Goal: Information Seeking & Learning: Learn about a topic

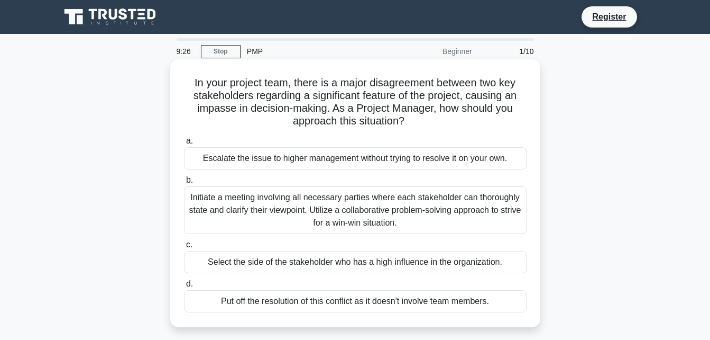
click at [319, 206] on div "Initiate a meeting involving all necessary parties where each stakeholder can t…" at bounding box center [355, 210] width 343 height 48
click at [184, 184] on input "b. Initiate a meeting involving all necessary parties where each stakeholder ca…" at bounding box center [184, 180] width 0 height 7
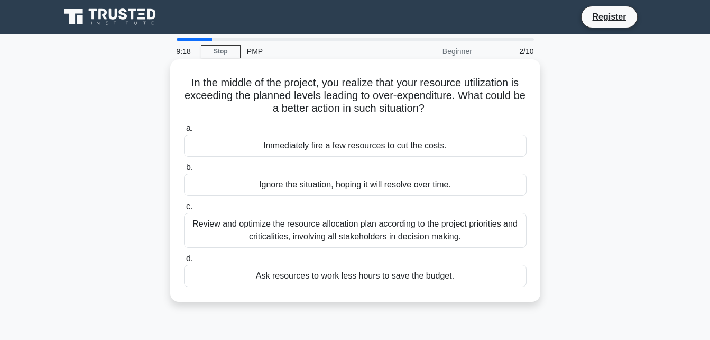
click at [254, 123] on label "a. Immediately fire a few resources to cut the costs." at bounding box center [355, 139] width 343 height 35
click at [184, 125] on input "a. Immediately fire a few resources to cut the costs." at bounding box center [184, 128] width 0 height 7
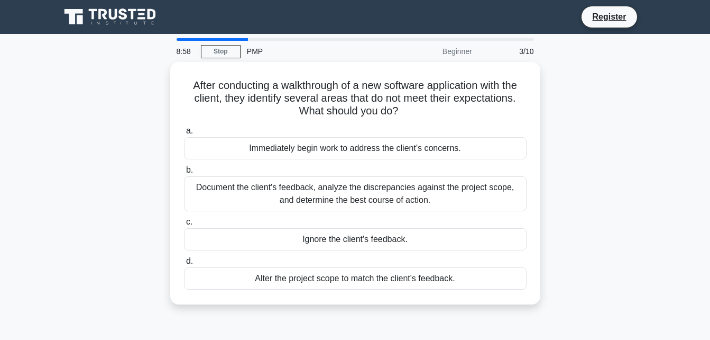
click at [231, 39] on div at bounding box center [212, 39] width 71 height 3
click at [186, 38] on main "8:57 Stop PMP Beginner 3/10 After conducting a walkthrough of a new software ap…" at bounding box center [355, 302] width 710 height 537
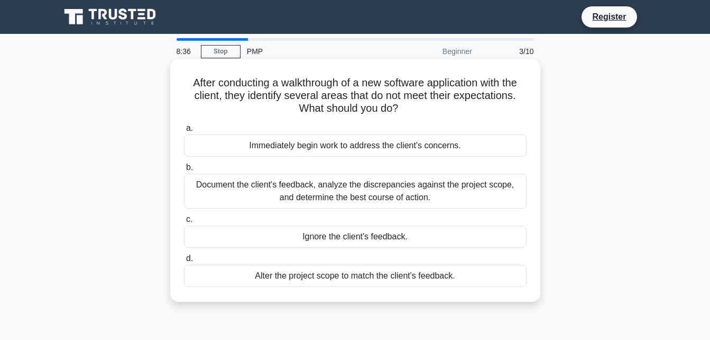
click at [446, 188] on div "Document the client's feedback, analyze the discrepancies against the project s…" at bounding box center [355, 190] width 343 height 35
click at [184, 171] on input "b. Document the client's feedback, analyze the discrepancies against the projec…" at bounding box center [184, 167] width 0 height 7
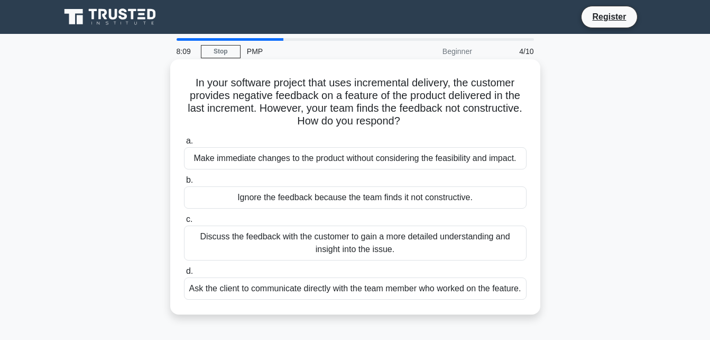
click at [356, 235] on div "Discuss the feedback with the customer to gain a more detailed understanding an…" at bounding box center [355, 242] width 343 height 35
click at [184, 223] on input "c. Discuss the feedback with the customer to gain a more detailed understanding…" at bounding box center [184, 219] width 0 height 7
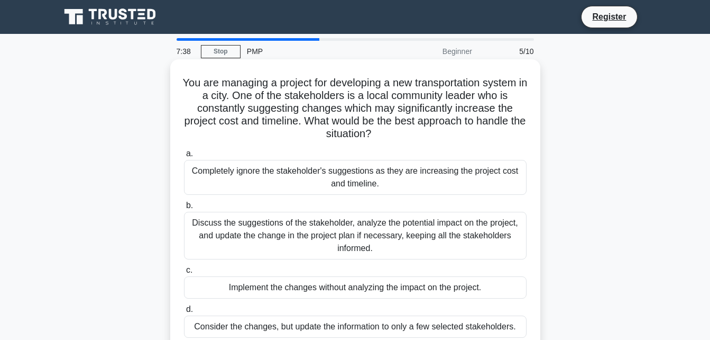
click at [378, 234] on div "Discuss the suggestions of the stakeholder, analyze the potential impact on the…" at bounding box center [355, 236] width 343 height 48
click at [184, 209] on input "b. Discuss the suggestions of the stakeholder, analyze the potential impact on …" at bounding box center [184, 205] width 0 height 7
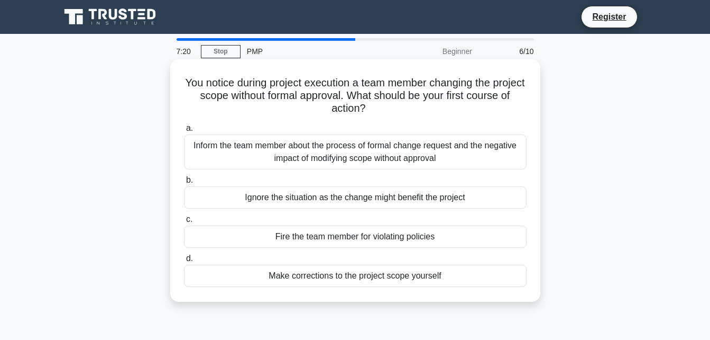
click at [374, 151] on div "Inform the team member about the process of formal change request and the negat…" at bounding box center [355, 151] width 343 height 35
click at [184, 132] on input "a. Inform the team member about the process of formal change request and the ne…" at bounding box center [184, 128] width 0 height 7
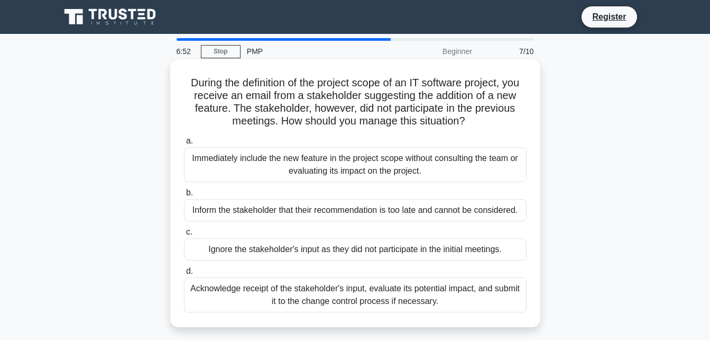
click at [309, 298] on div "Acknowledge receipt of the stakeholder's input, evaluate its potential impact, …" at bounding box center [355, 294] width 343 height 35
click at [184, 275] on input "d. Acknowledge receipt of the stakeholder's input, evaluate its potential impac…" at bounding box center [184, 271] width 0 height 7
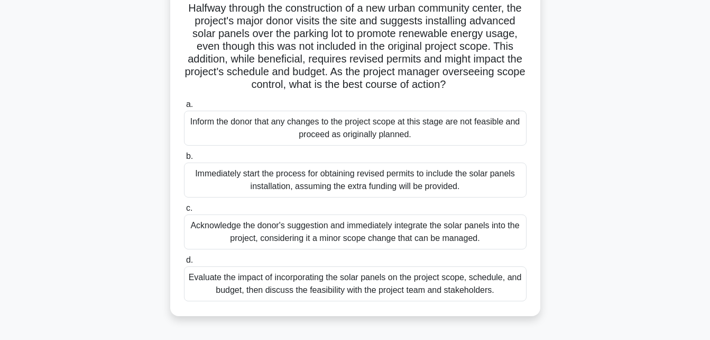
scroll to position [80, 0]
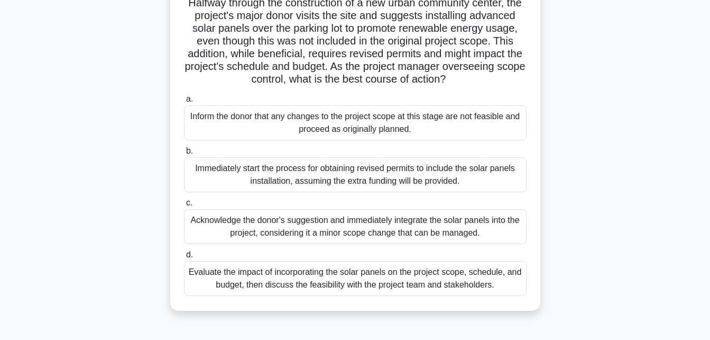
click at [403, 287] on div "Evaluate the impact of incorporating the solar panels on the project scope, sch…" at bounding box center [355, 278] width 343 height 35
click at [184, 258] on input "d. Evaluate the impact of incorporating the solar panels on the project scope, …" at bounding box center [184, 254] width 0 height 7
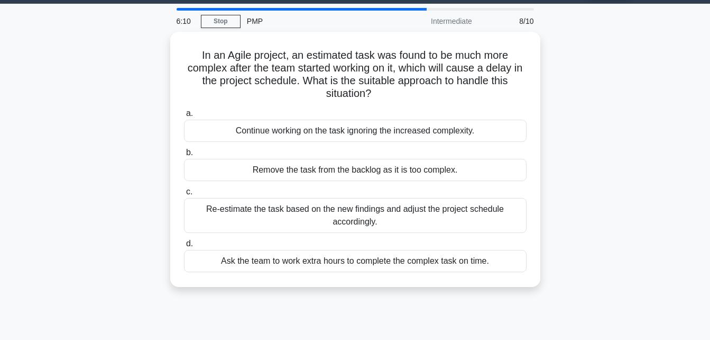
scroll to position [0, 0]
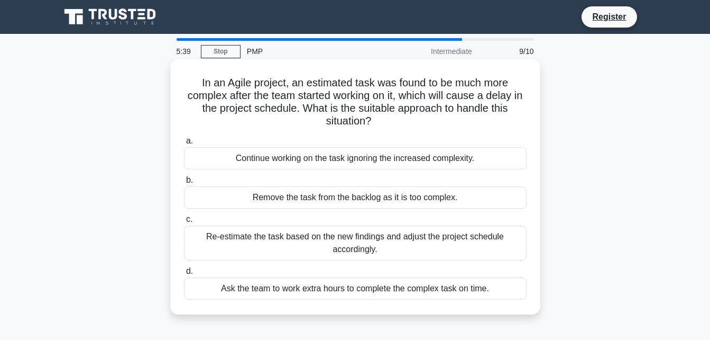
click at [401, 244] on div "Re-estimate the task based on the new findings and adjust the project schedule …" at bounding box center [355, 242] width 343 height 35
click at [184, 223] on input "c. Re-estimate the task based on the new findings and adjust the project schedu…" at bounding box center [184, 219] width 0 height 7
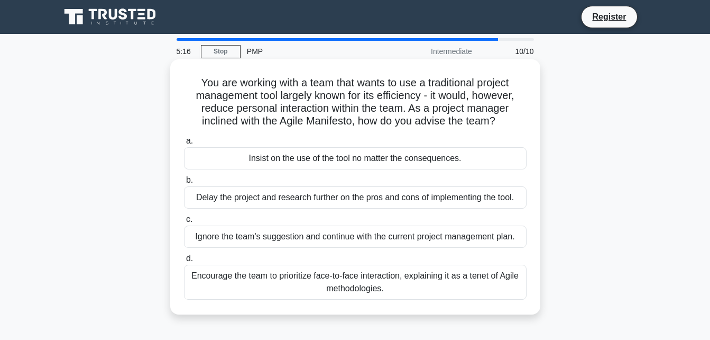
click at [418, 275] on div "Encourage the team to prioritize face-to-face interaction, explaining it as a t…" at bounding box center [355, 281] width 343 height 35
click at [184, 262] on input "d. Encourage the team to prioritize face-to-face interaction, explaining it as …" at bounding box center [184, 258] width 0 height 7
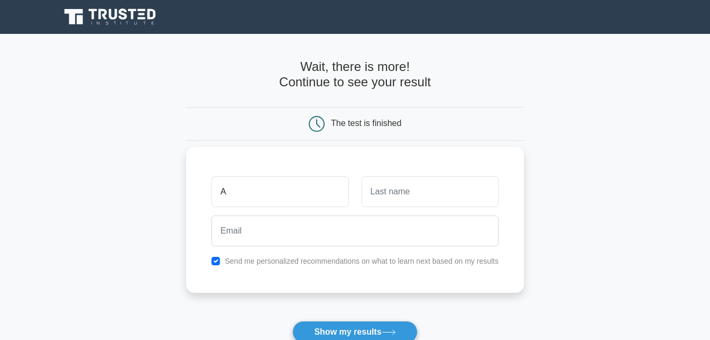
type input "A"
click at [390, 193] on input "text" at bounding box center [430, 191] width 137 height 31
type input "Achu"
click at [234, 195] on input "A" at bounding box center [280, 191] width 137 height 31
type input "Achikare"
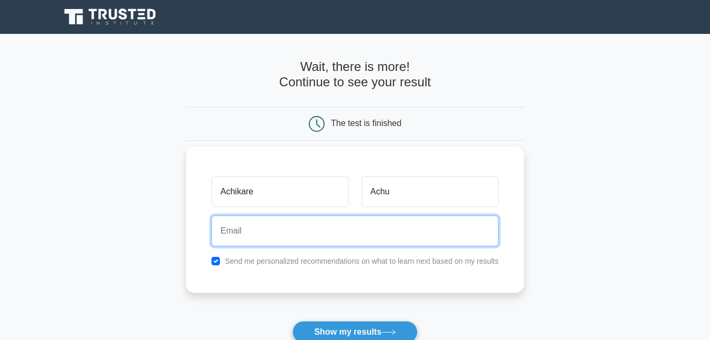
click at [250, 232] on input "email" at bounding box center [355, 230] width 287 height 31
type input "achikareachu@gmail.com"
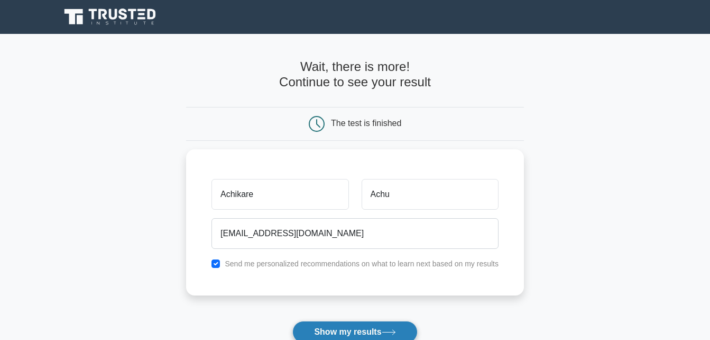
click at [362, 333] on button "Show my results" at bounding box center [354, 332] width 125 height 22
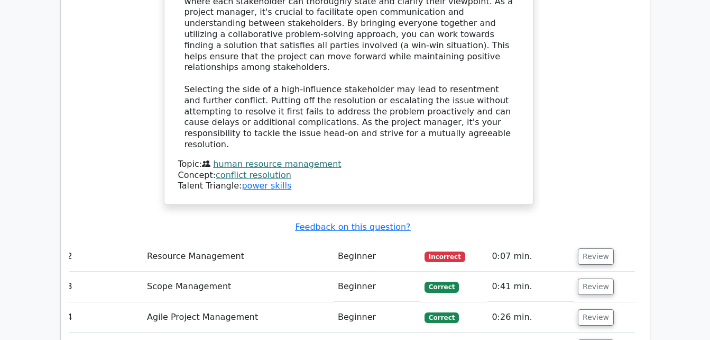
scroll to position [1282, 0]
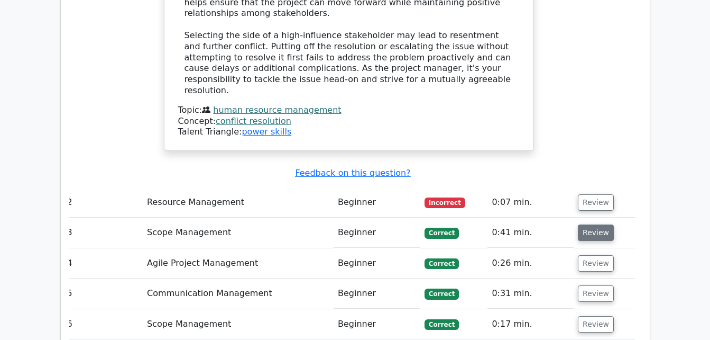
click at [595, 224] on button "Review" at bounding box center [596, 232] width 36 height 16
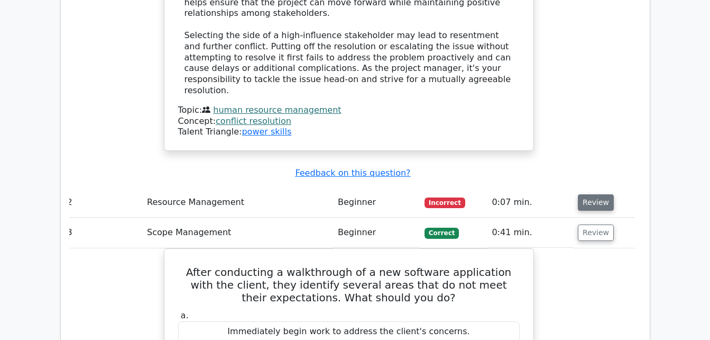
click at [591, 194] on button "Review" at bounding box center [596, 202] width 36 height 16
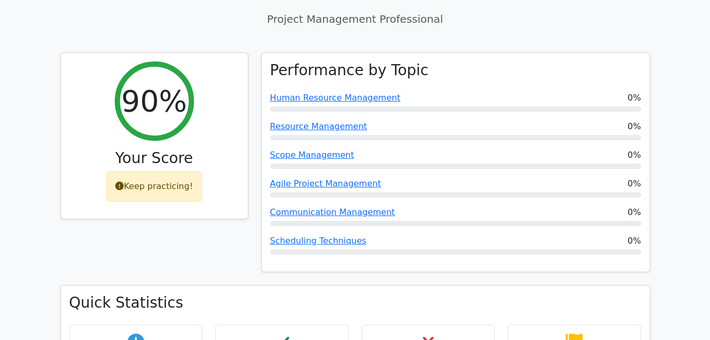
scroll to position [0, 0]
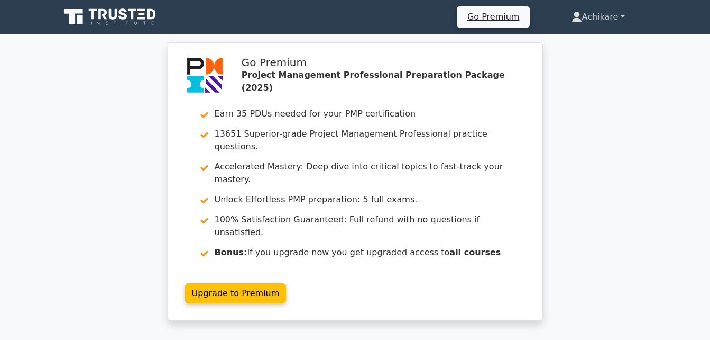
click at [621, 13] on link "Achikare" at bounding box center [598, 16] width 104 height 21
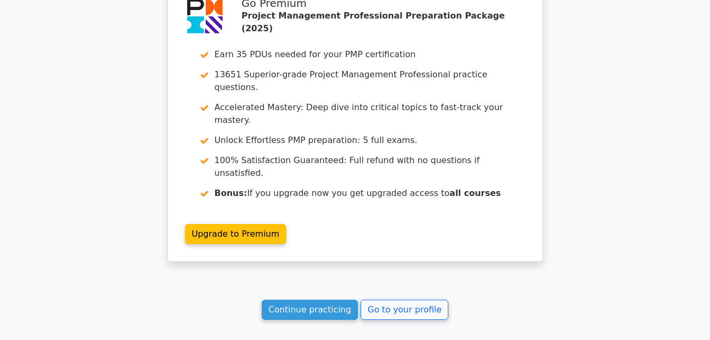
scroll to position [2888, 0]
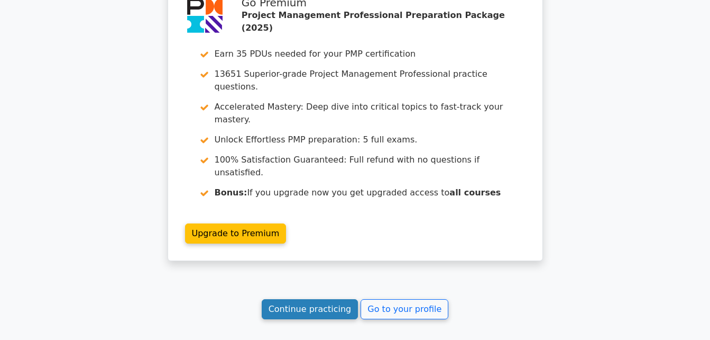
click at [336, 299] on link "Continue practicing" at bounding box center [310, 309] width 97 height 20
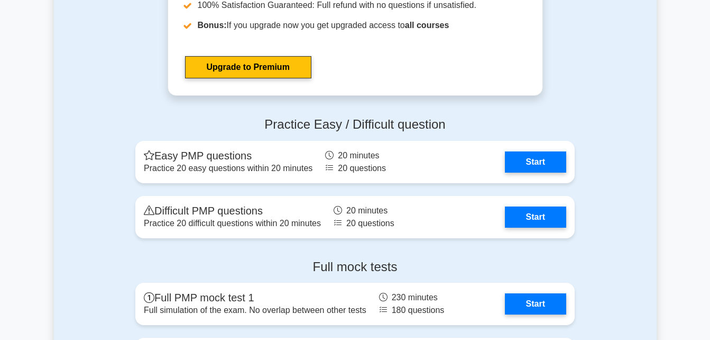
scroll to position [3096, 0]
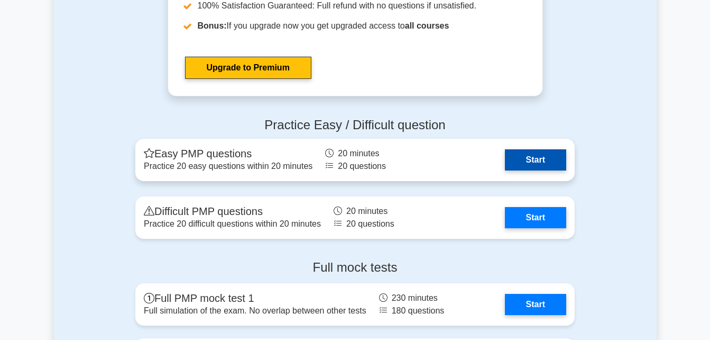
click at [546, 163] on link "Start" at bounding box center [535, 159] width 61 height 21
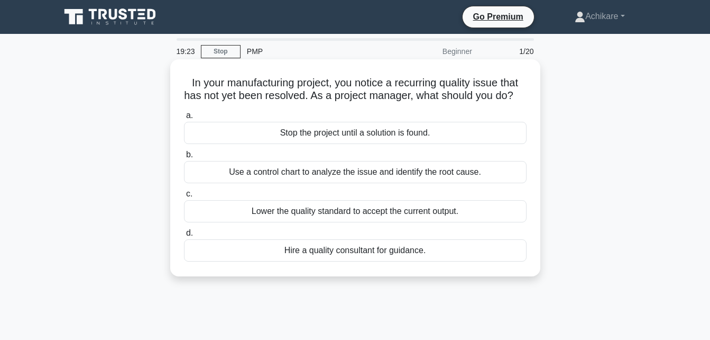
click at [300, 183] on div "Use a control chart to analyze the issue and identify the root cause." at bounding box center [355, 172] width 343 height 22
click at [184, 158] on input "b. Use a control chart to analyze the issue and identify the root cause." at bounding box center [184, 154] width 0 height 7
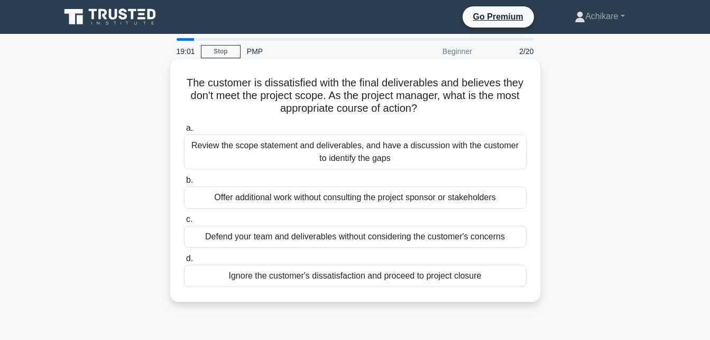
click at [376, 154] on div "Review the scope statement and deliverables, and have a discussion with the cus…" at bounding box center [355, 151] width 343 height 35
click at [184, 132] on input "a. Review the scope statement and deliverables, and have a discussion with the …" at bounding box center [184, 128] width 0 height 7
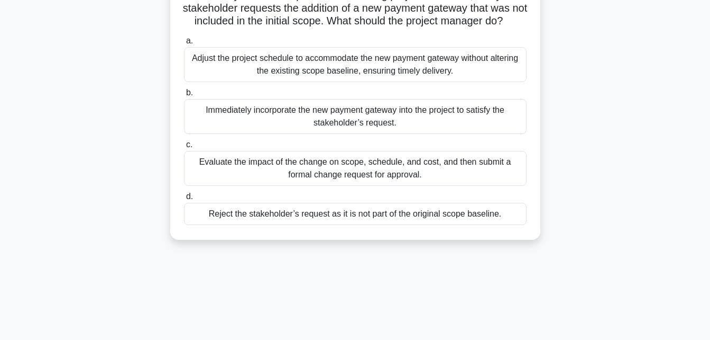
scroll to position [100, 0]
click at [356, 177] on div "Evaluate the impact of the change on scope, schedule, and cost, and then submit…" at bounding box center [355, 167] width 343 height 35
click at [184, 148] on input "c. Evaluate the impact of the change on scope, schedule, and cost, and then sub…" at bounding box center [184, 144] width 0 height 7
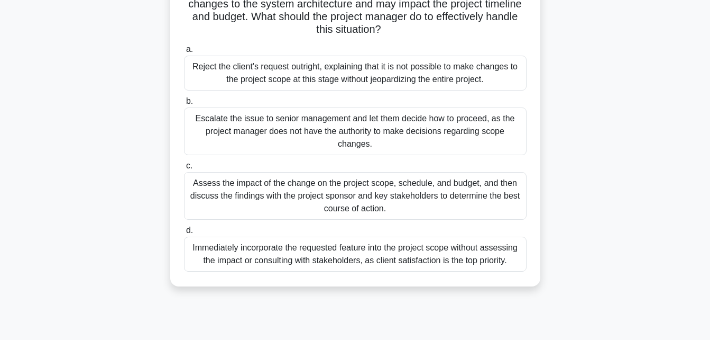
scroll to position [110, 0]
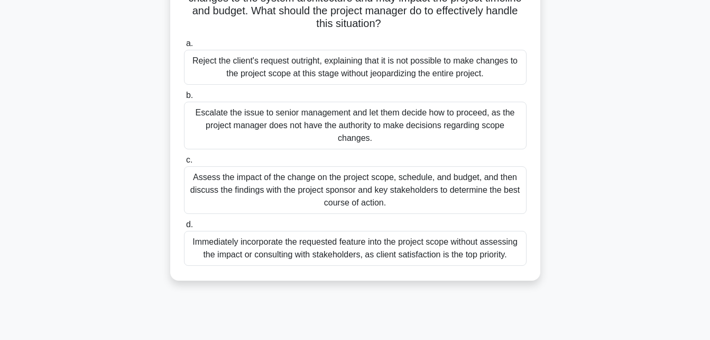
click at [386, 178] on div "Assess the impact of the change on the project scope, schedule, and budget, and…" at bounding box center [355, 190] width 343 height 48
click at [184, 163] on input "c. Assess the impact of the change on the project scope, schedule, and budget, …" at bounding box center [184, 160] width 0 height 7
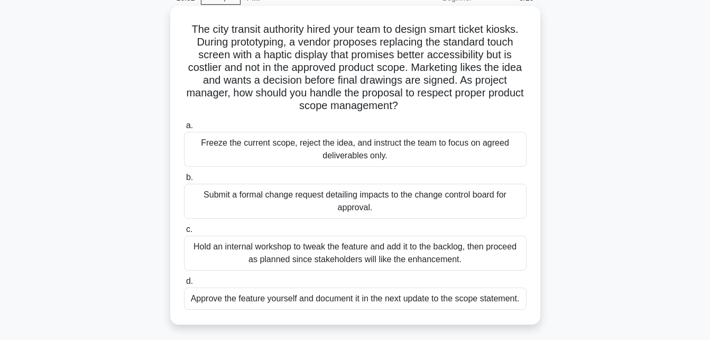
scroll to position [52, 0]
click at [387, 259] on div "Hold an internal workshop to tweak the feature and add it to the backlog, then …" at bounding box center [355, 253] width 343 height 35
click at [184, 234] on input "c. Hold an internal workshop to tweak the feature and add it to the backlog, th…" at bounding box center [184, 230] width 0 height 7
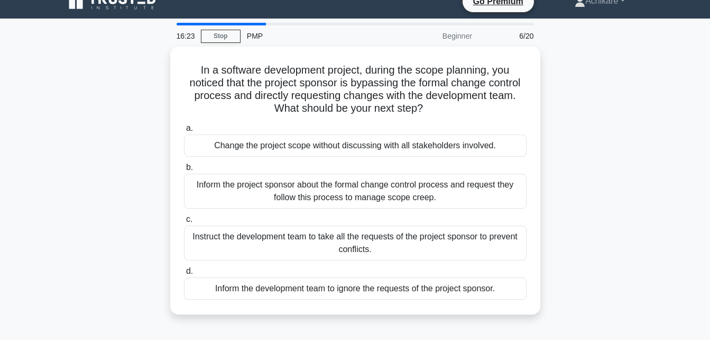
scroll to position [0, 0]
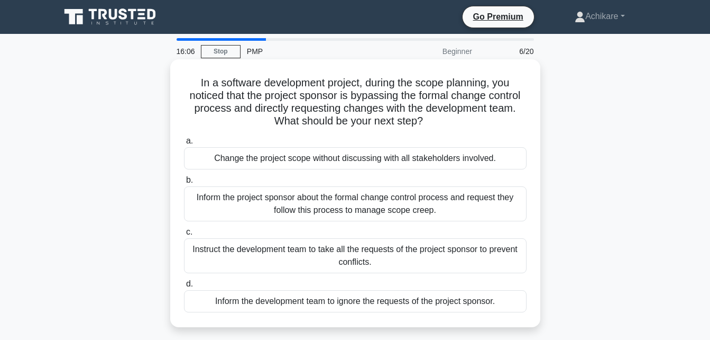
click at [391, 200] on div "Inform the project sponsor about the formal change control process and request …" at bounding box center [355, 203] width 343 height 35
click at [184, 184] on input "b. Inform the project sponsor about the formal change control process and reque…" at bounding box center [184, 180] width 0 height 7
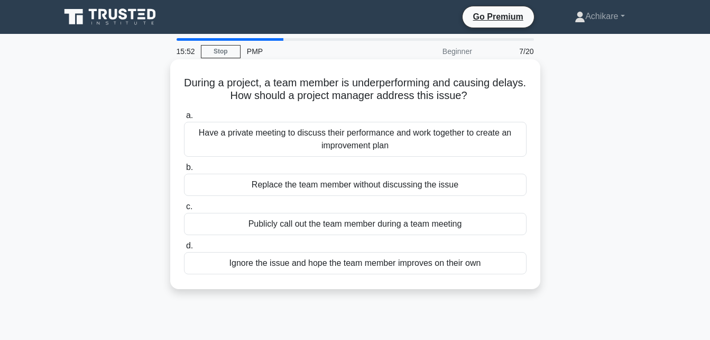
click at [356, 141] on div "Have a private meeting to discuss their performance and work together to create…" at bounding box center [355, 139] width 343 height 35
click at [184, 119] on input "a. Have a private meeting to discuss their performance and work together to cre…" at bounding box center [184, 115] width 0 height 7
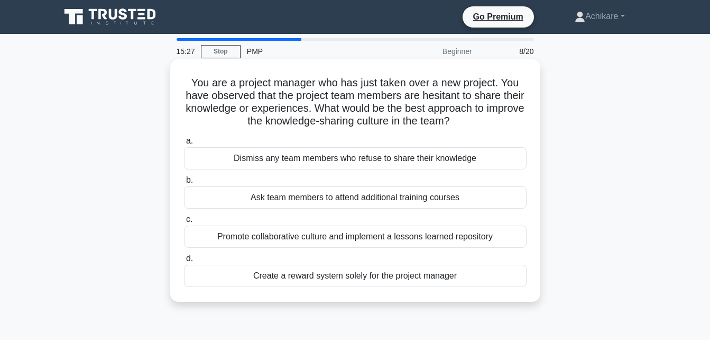
click at [326, 236] on div "Promote collaborative culture and implement a lessons learned repository" at bounding box center [355, 236] width 343 height 22
click at [184, 223] on input "c. Promote collaborative culture and implement a lessons learned repository" at bounding box center [184, 219] width 0 height 7
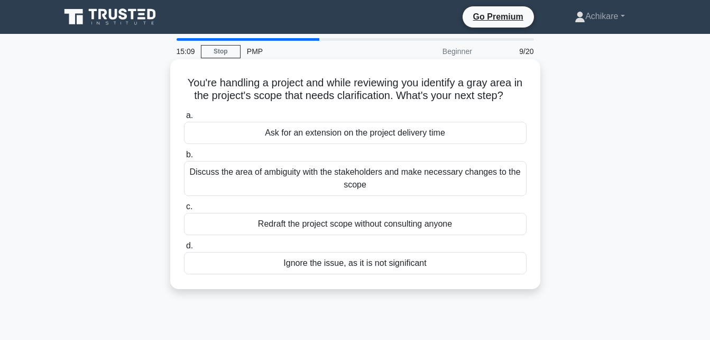
click at [376, 182] on div "Discuss the area of ambiguity with the stakeholders and make necessary changes …" at bounding box center [355, 178] width 343 height 35
click at [184, 158] on input "b. Discuss the area of ambiguity with the stakeholders and make necessary chang…" at bounding box center [184, 154] width 0 height 7
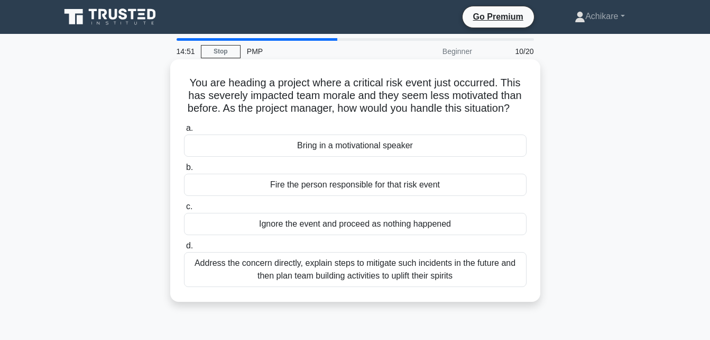
click at [364, 279] on div "Address the concern directly, explain steps to mitigate such incidents in the f…" at bounding box center [355, 269] width 343 height 35
click at [184, 249] on input "d. Address the concern directly, explain steps to mitigate such incidents in th…" at bounding box center [184, 245] width 0 height 7
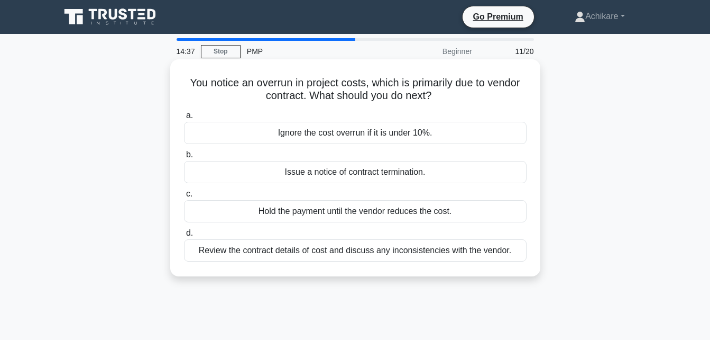
click at [408, 250] on div "Review the contract details of cost and discuss any inconsistencies with the ve…" at bounding box center [355, 250] width 343 height 22
click at [184, 236] on input "d. Review the contract details of cost and discuss any inconsistencies with the…" at bounding box center [184, 233] width 0 height 7
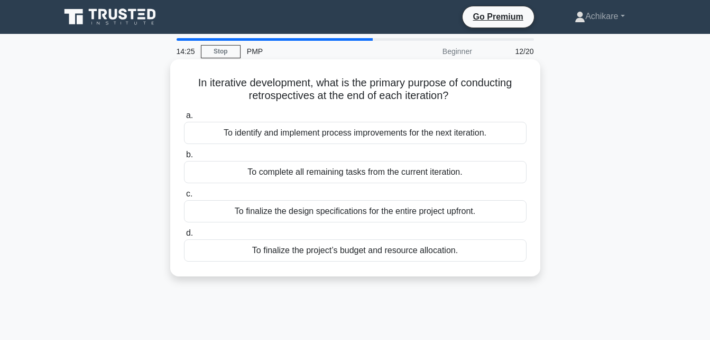
click at [375, 132] on div "To identify and implement process improvements for the next iteration." at bounding box center [355, 133] width 343 height 22
click at [184, 119] on input "a. To identify and implement process improvements for the next iteration." at bounding box center [184, 115] width 0 height 7
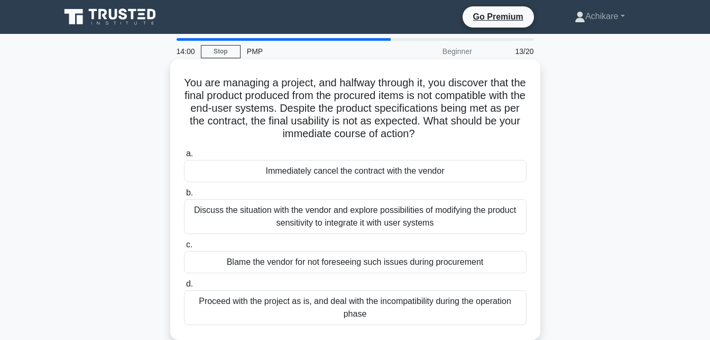
click at [329, 220] on div "Discuss the situation with the vendor and explore possibilities of modifying th…" at bounding box center [355, 216] width 343 height 35
click at [184, 196] on input "b. Discuss the situation with the vendor and explore possibilities of modifying…" at bounding box center [184, 192] width 0 height 7
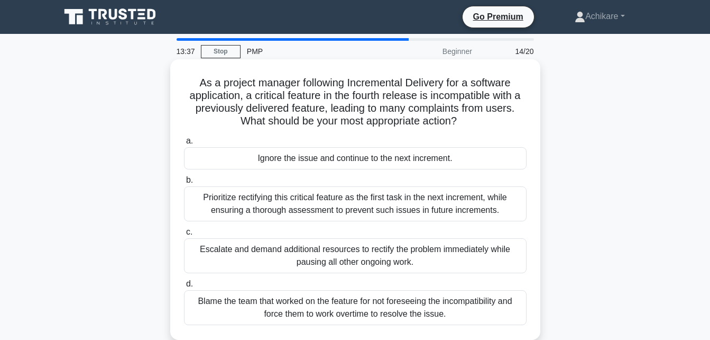
click at [345, 207] on div "Prioritize rectifying this critical feature as the first task in the next incre…" at bounding box center [355, 203] width 343 height 35
click at [184, 184] on input "b. Prioritize rectifying this critical feature as the first task in the next in…" at bounding box center [184, 180] width 0 height 7
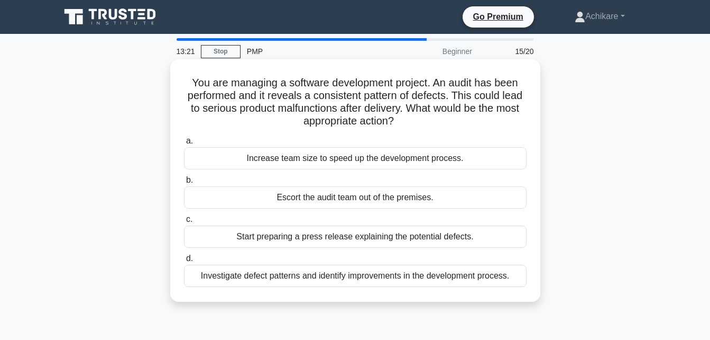
click at [368, 277] on div "Investigate defect patterns and identify improvements in the development proces…" at bounding box center [355, 275] width 343 height 22
click at [184, 262] on input "d. Investigate defect patterns and identify improvements in the development pro…" at bounding box center [184, 258] width 0 height 7
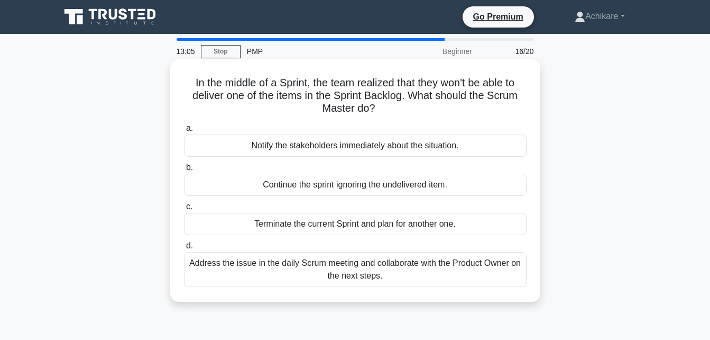
click at [377, 271] on div "Address the issue in the daily Scrum meeting and collaborate with the Product O…" at bounding box center [355, 269] width 343 height 35
click at [184, 249] on input "d. Address the issue in the daily Scrum meeting and collaborate with the Produc…" at bounding box center [184, 245] width 0 height 7
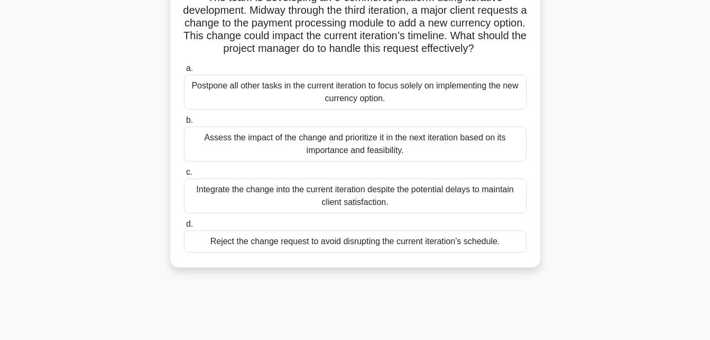
scroll to position [86, 0]
click at [389, 160] on div "Assess the impact of the change and prioritize it in the next iteration based o…" at bounding box center [355, 142] width 343 height 35
click at [184, 123] on input "b. Assess the impact of the change and prioritize it in the next iteration base…" at bounding box center [184, 119] width 0 height 7
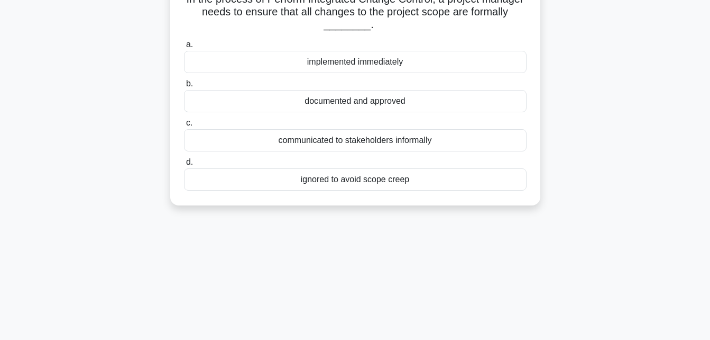
scroll to position [0, 0]
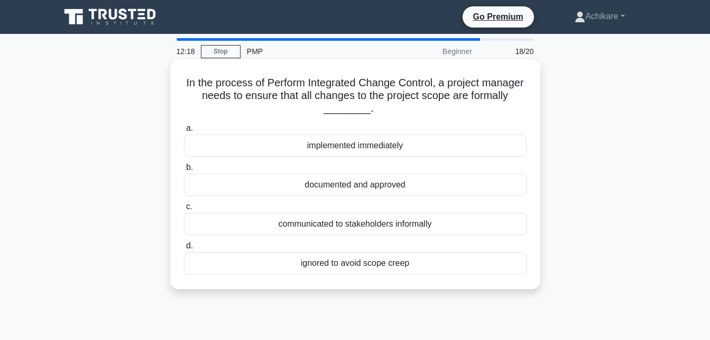
click at [383, 187] on div "documented and approved" at bounding box center [355, 184] width 343 height 22
click at [184, 171] on input "b. documented and approved" at bounding box center [184, 167] width 0 height 7
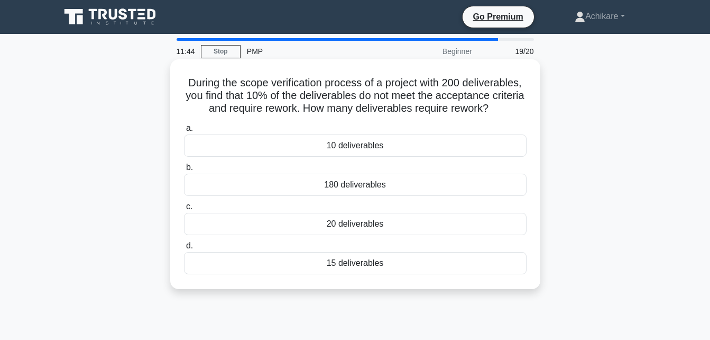
click at [355, 224] on div "20 deliverables" at bounding box center [355, 224] width 343 height 22
click at [184, 210] on input "c. 20 deliverables" at bounding box center [184, 206] width 0 height 7
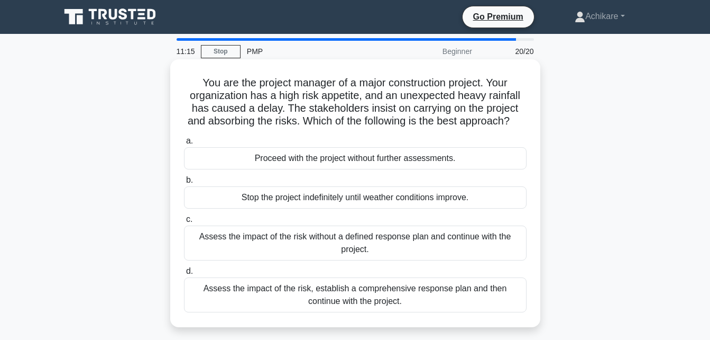
click at [396, 307] on div "Assess the impact of the risk, establish a comprehensive response plan and then…" at bounding box center [355, 294] width 343 height 35
click at [184, 275] on input "d. Assess the impact of the risk, establish a comprehensive response plan and t…" at bounding box center [184, 271] width 0 height 7
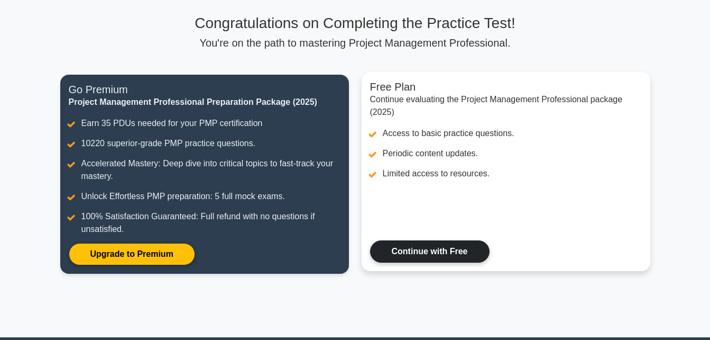
scroll to position [68, 0]
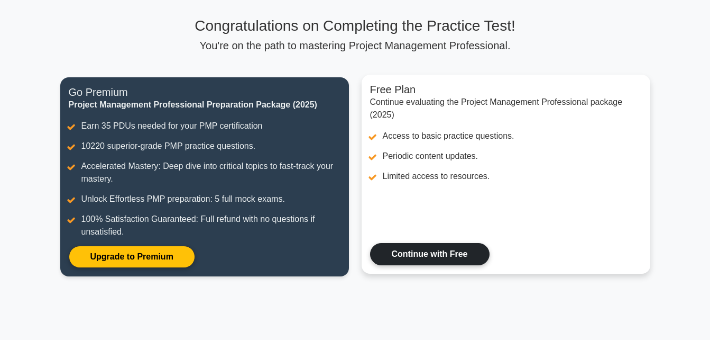
click at [432, 252] on link "Continue with Free" at bounding box center [430, 254] width 120 height 22
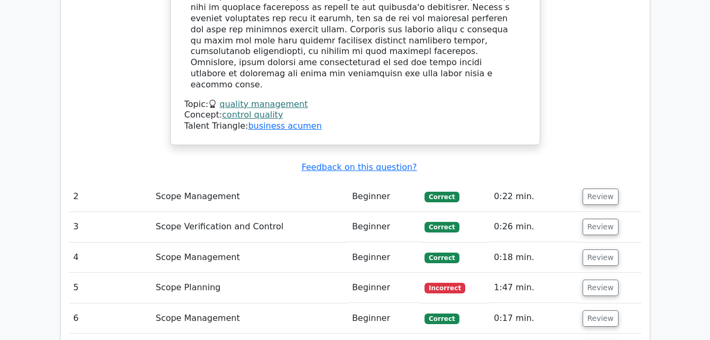
scroll to position [1349, 0]
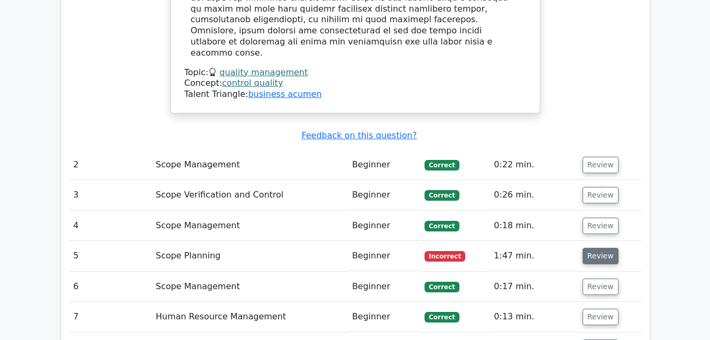
click at [597, 248] on button "Review" at bounding box center [601, 256] width 36 height 16
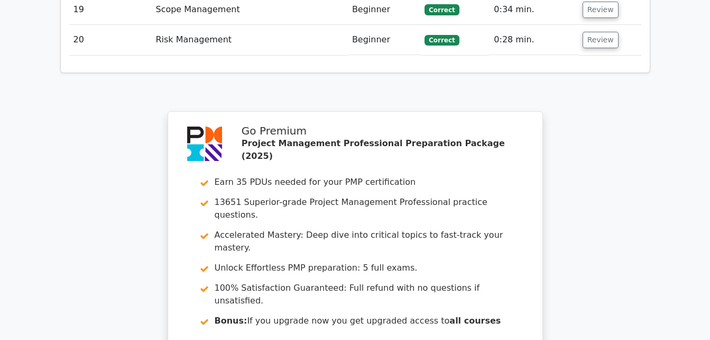
scroll to position [2628, 0]
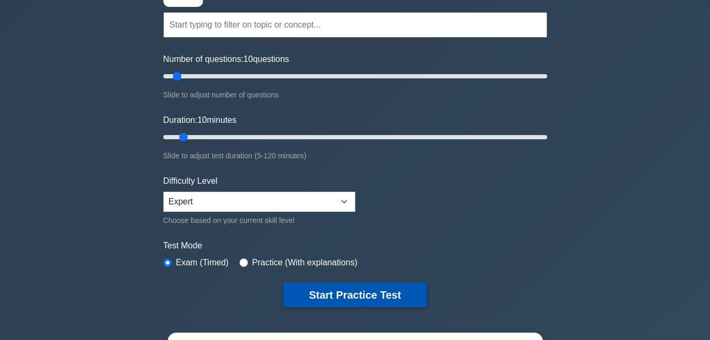
scroll to position [100, 0]
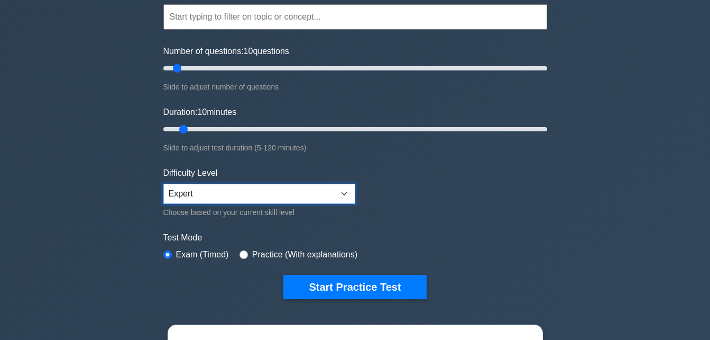
click at [350, 191] on select "Beginner Intermediate Expert" at bounding box center [259, 194] width 192 height 20
click at [467, 189] on form "Topics Scope Management Time Management Cost Management Quality Management Risk…" at bounding box center [355, 135] width 384 height 327
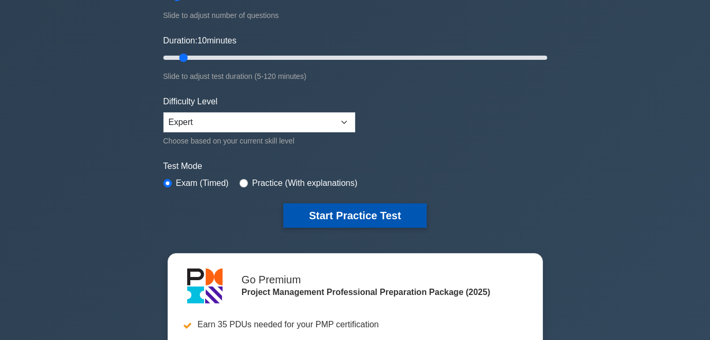
scroll to position [166, 0]
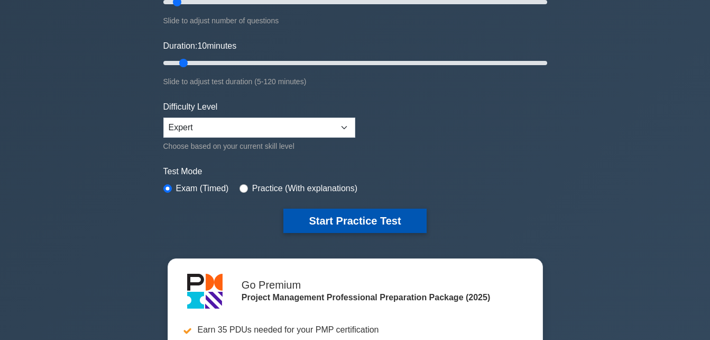
click at [358, 220] on button "Start Practice Test" at bounding box center [354, 220] width 143 height 24
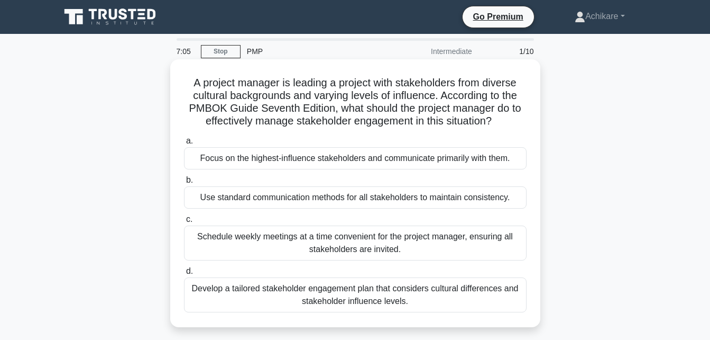
click at [342, 299] on div "Develop a tailored stakeholder engagement plan that considers cultural differen…" at bounding box center [355, 294] width 343 height 35
click at [184, 275] on input "d. Develop a tailored stakeholder engagement plan that considers cultural diffe…" at bounding box center [184, 271] width 0 height 7
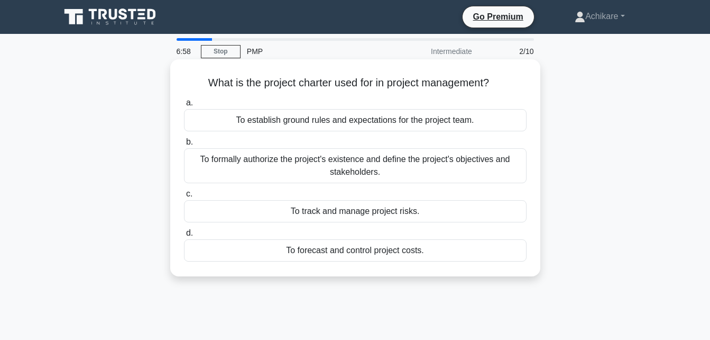
click at [347, 173] on div "To formally authorize the project's existence and define the project's objectiv…" at bounding box center [355, 165] width 343 height 35
click at [184, 145] on input "b. To formally authorize the project's existence and define the project's objec…" at bounding box center [184, 142] width 0 height 7
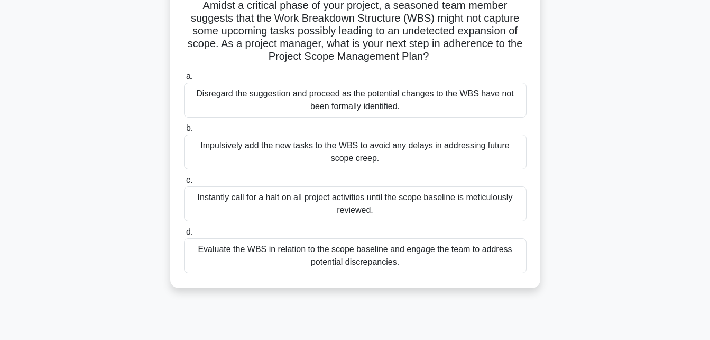
scroll to position [78, 0]
click at [363, 261] on div "Evaluate the WBS in relation to the scope baseline and engage the team to addre…" at bounding box center [355, 254] width 343 height 35
click at [184, 234] on input "d. Evaluate the WBS in relation to the scope baseline and engage the team to ad…" at bounding box center [184, 230] width 0 height 7
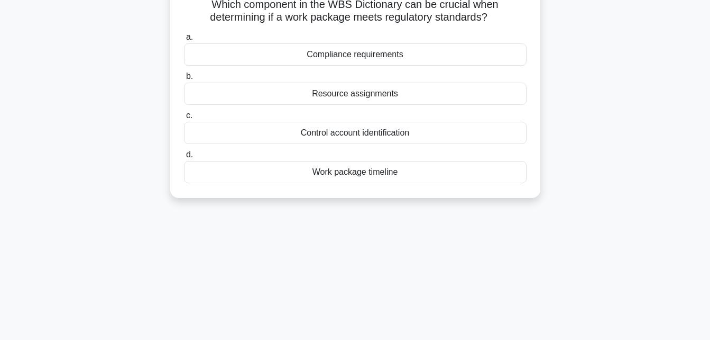
scroll to position [0, 0]
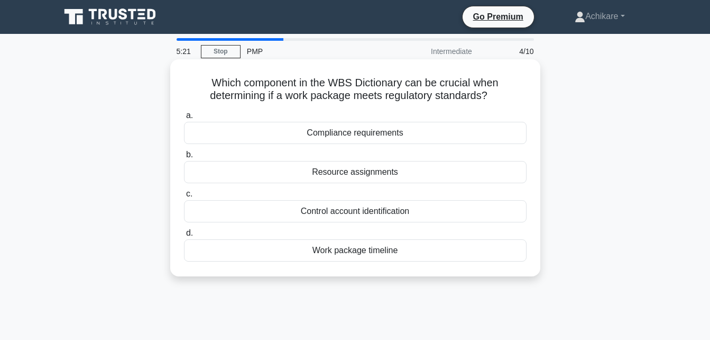
click at [387, 135] on div "Compliance requirements" at bounding box center [355, 133] width 343 height 22
click at [184, 119] on input "a. Compliance requirements" at bounding box center [184, 115] width 0 height 7
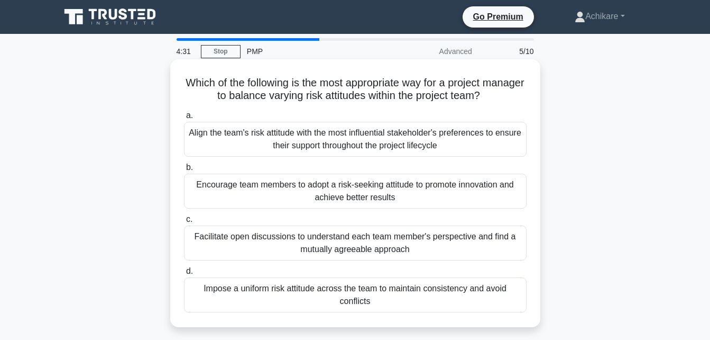
click at [301, 243] on div "Facilitate open discussions to understand each team member's perspective and fi…" at bounding box center [355, 242] width 343 height 35
click at [184, 223] on input "c. Facilitate open discussions to understand each team member's perspective and…" at bounding box center [184, 219] width 0 height 7
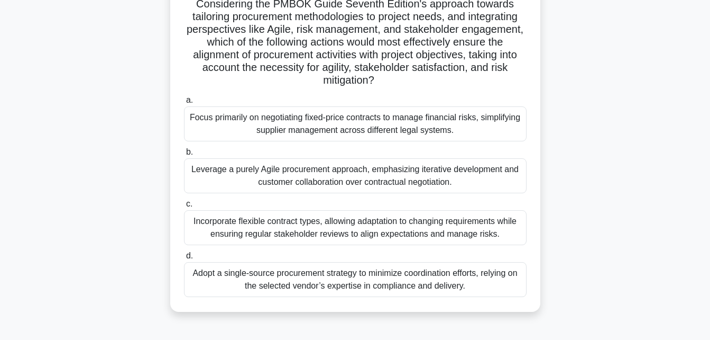
scroll to position [181, 0]
click at [345, 229] on div "Incorporate flexible contract types, allowing adaptation to changing requiremen…" at bounding box center [355, 226] width 343 height 35
click at [184, 207] on input "c. Incorporate flexible contract types, allowing adaptation to changing require…" at bounding box center [184, 203] width 0 height 7
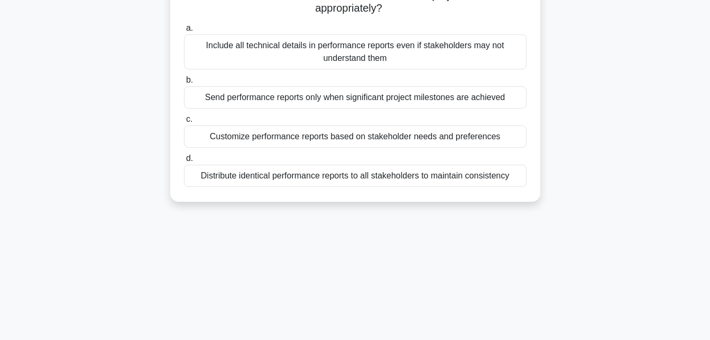
scroll to position [0, 0]
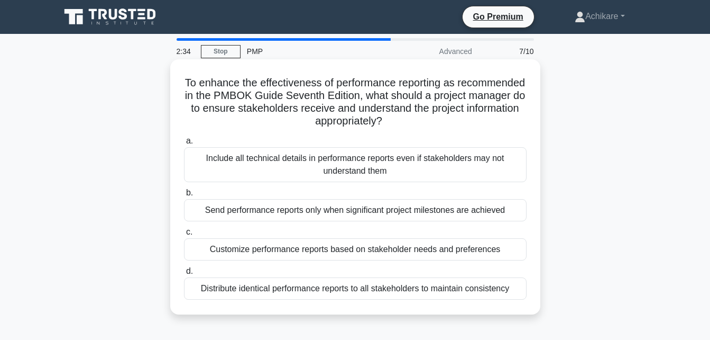
click at [356, 251] on div "Customize performance reports based on stakeholder needs and preferences" at bounding box center [355, 249] width 343 height 22
click at [184, 235] on input "c. Customize performance reports based on stakeholder needs and preferences" at bounding box center [184, 231] width 0 height 7
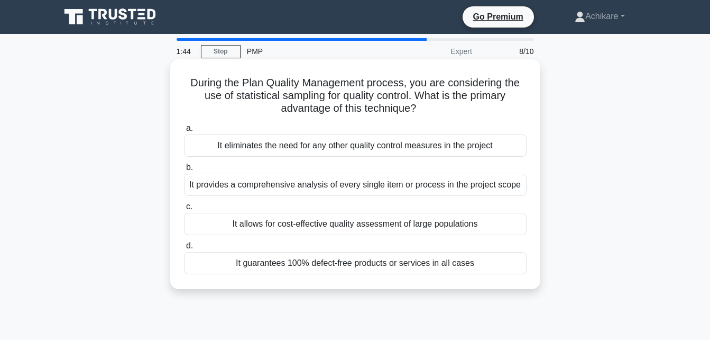
click at [356, 188] on div "It provides a comprehensive analysis of every single item or process in the pro…" at bounding box center [355, 184] width 343 height 22
click at [184, 171] on input "b. It provides a comprehensive analysis of every single item or process in the …" at bounding box center [184, 167] width 0 height 7
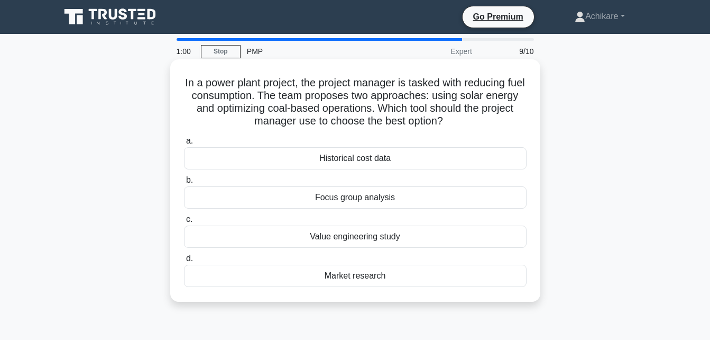
click at [350, 158] on div "Historical cost data" at bounding box center [355, 158] width 343 height 22
click at [184, 144] on input "a. Historical cost data" at bounding box center [184, 141] width 0 height 7
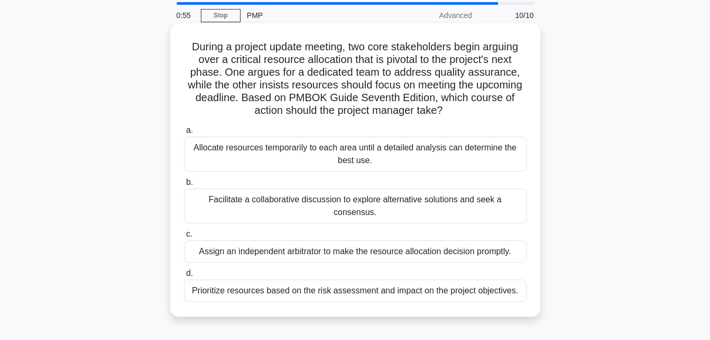
scroll to position [38, 0]
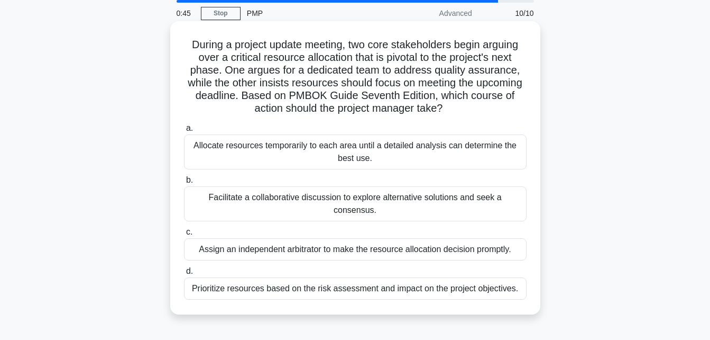
click at [318, 195] on div "Facilitate a collaborative discussion to explore alternative solutions and seek…" at bounding box center [355, 203] width 343 height 35
click at [184, 184] on input "b. Facilitate a collaborative discussion to explore alternative solutions and s…" at bounding box center [184, 180] width 0 height 7
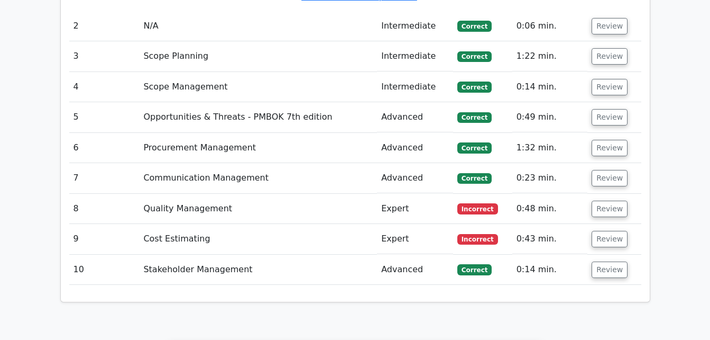
scroll to position [1472, 0]
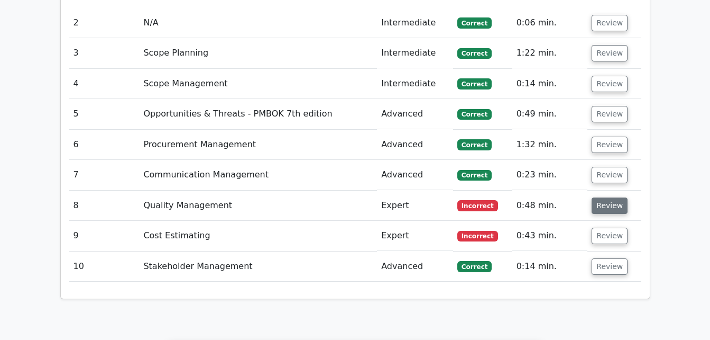
click at [604, 197] on button "Review" at bounding box center [610, 205] width 36 height 16
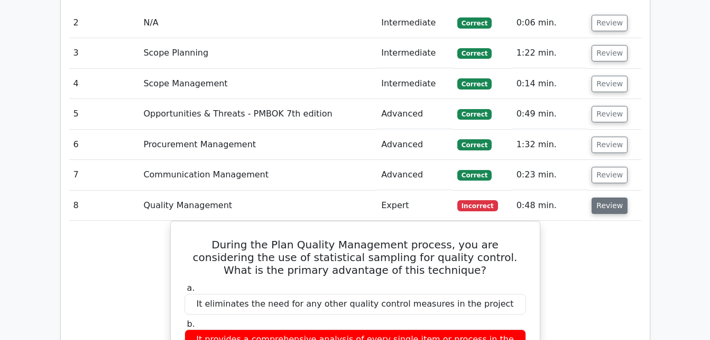
click at [604, 197] on button "Review" at bounding box center [610, 205] width 36 height 16
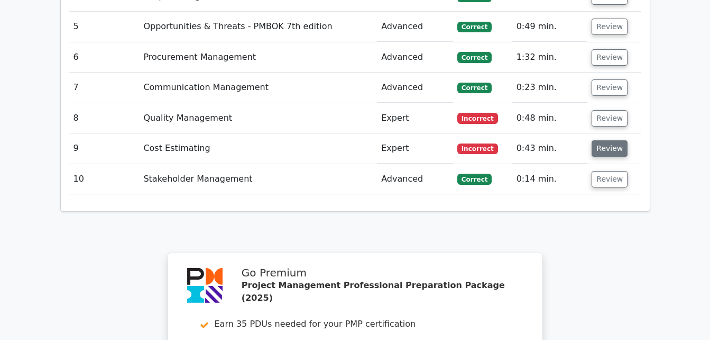
scroll to position [1560, 0]
click at [610, 140] on button "Review" at bounding box center [610, 148] width 36 height 16
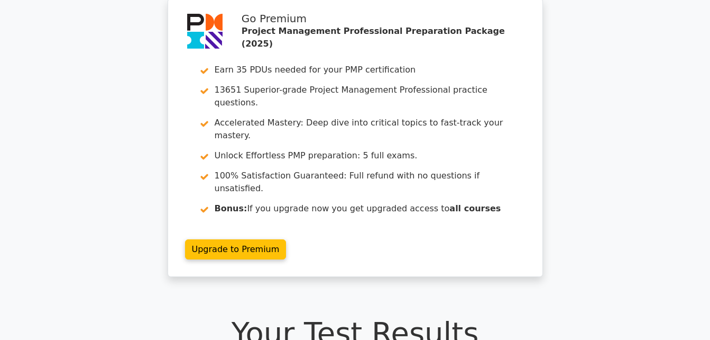
scroll to position [0, 0]
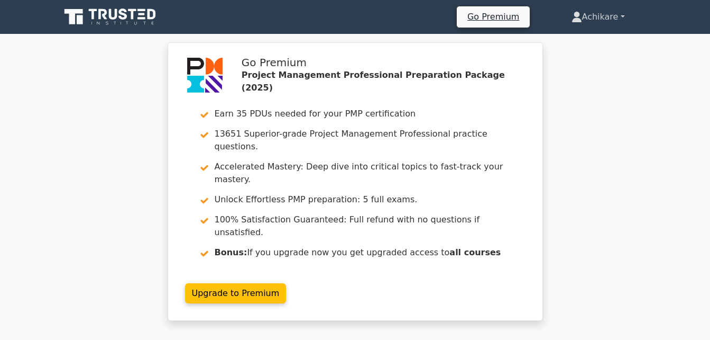
click at [624, 15] on link "Achikare" at bounding box center [598, 16] width 104 height 21
click at [560, 40] on link "Profile" at bounding box center [589, 41] width 84 height 17
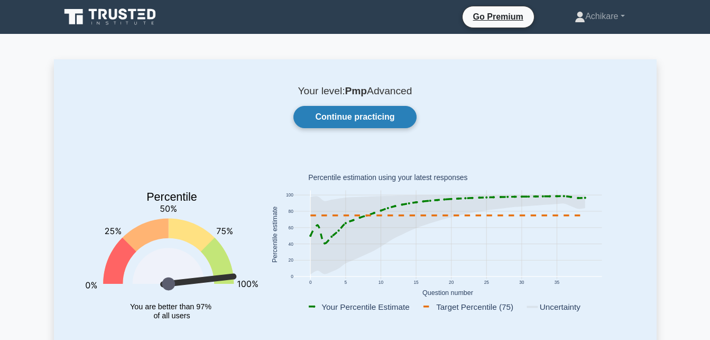
click at [369, 117] on link "Continue practicing" at bounding box center [355, 117] width 123 height 22
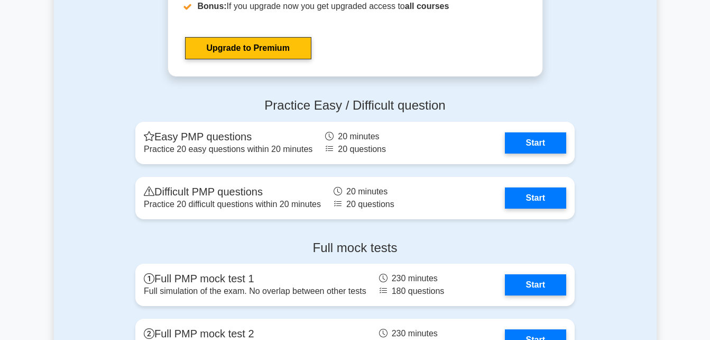
scroll to position [3344, 0]
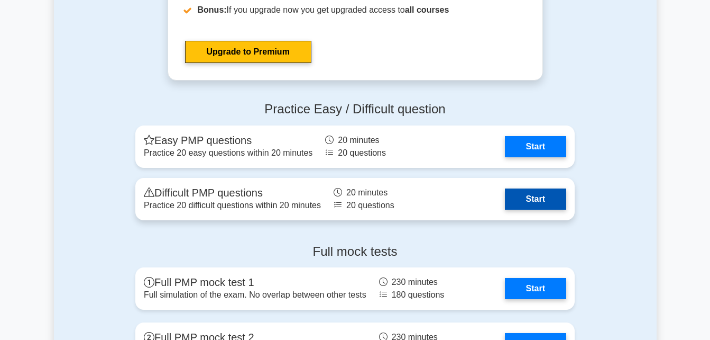
click at [543, 199] on link "Start" at bounding box center [535, 198] width 61 height 21
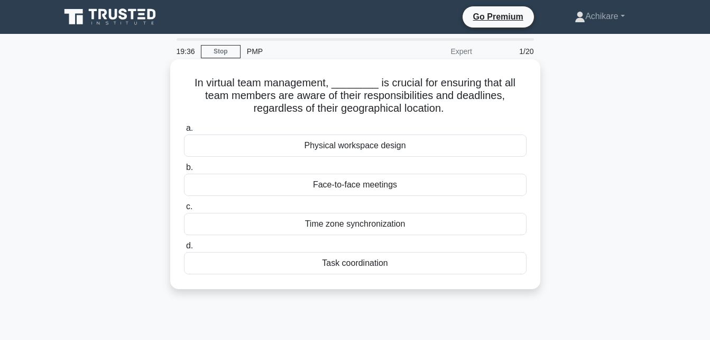
click at [377, 261] on div "Task coordination" at bounding box center [355, 263] width 343 height 22
click at [184, 249] on input "d. Task coordination" at bounding box center [184, 245] width 0 height 7
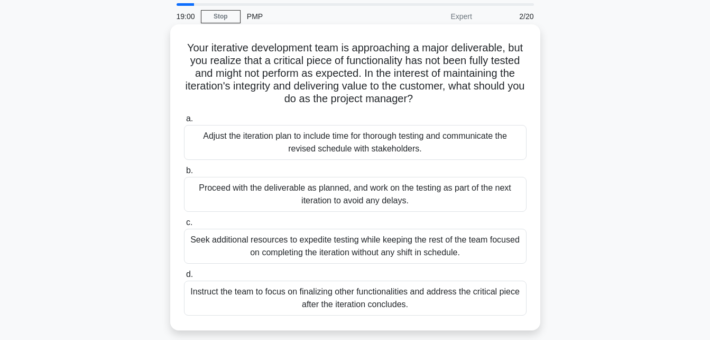
scroll to position [46, 0]
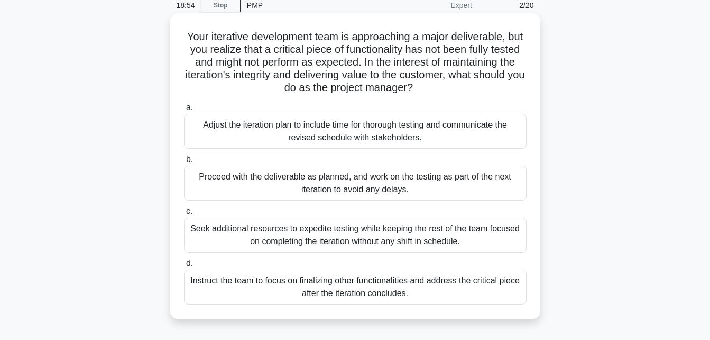
click at [400, 128] on div "Adjust the iteration plan to include time for thorough testing and communicate …" at bounding box center [355, 131] width 343 height 35
click at [184, 111] on input "a. Adjust the iteration plan to include time for thorough testing and communica…" at bounding box center [184, 107] width 0 height 7
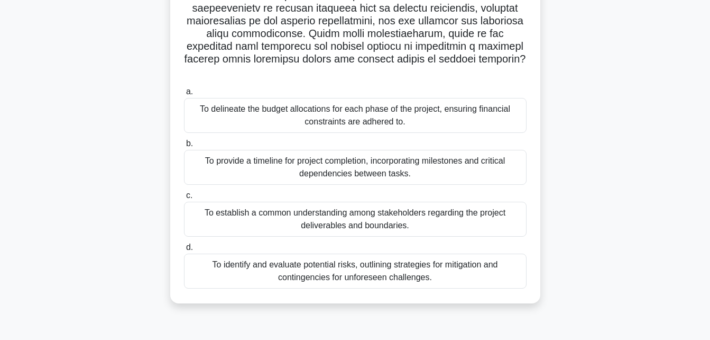
scroll to position [203, 0]
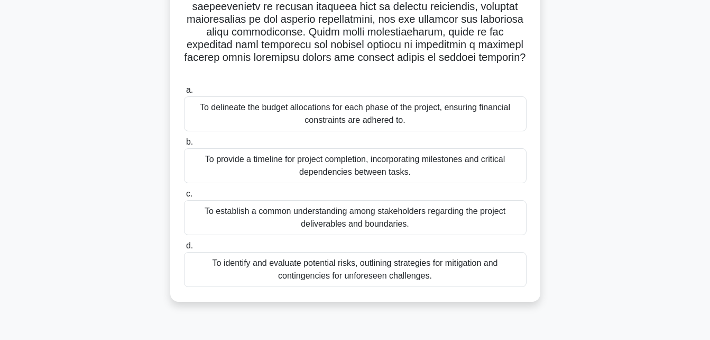
click at [317, 209] on div "To establish a common understanding among stakeholders regarding the project de…" at bounding box center [355, 217] width 343 height 35
click at [184, 197] on input "c. To establish a common understanding among stakeholders regarding the project…" at bounding box center [184, 193] width 0 height 7
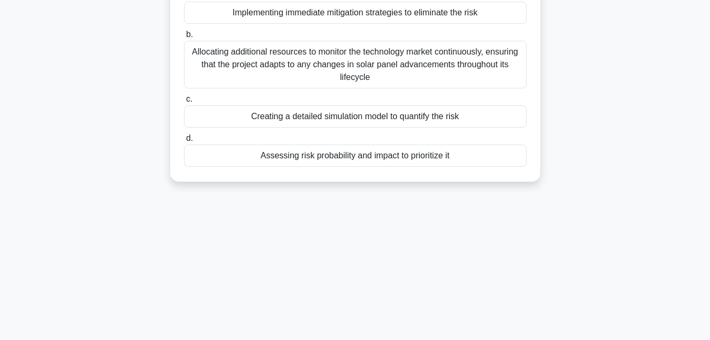
scroll to position [0, 0]
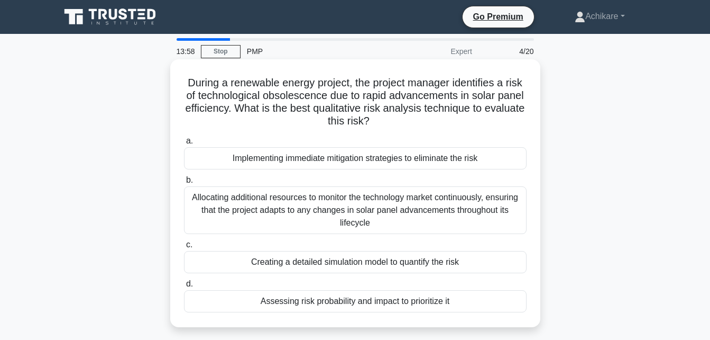
click at [395, 211] on div "Allocating additional resources to monitor the technology market continuously, …" at bounding box center [355, 210] width 343 height 48
click at [184, 184] on input "b. Allocating additional resources to monitor the technology market continuousl…" at bounding box center [184, 180] width 0 height 7
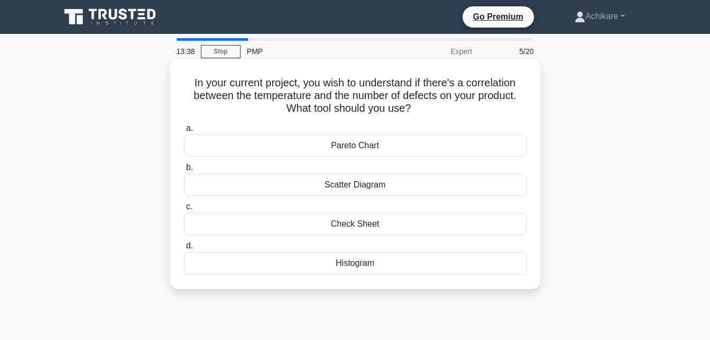
click at [392, 146] on div "Pareto Chart" at bounding box center [355, 145] width 343 height 22
click at [184, 132] on input "a. Pareto Chart" at bounding box center [184, 128] width 0 height 7
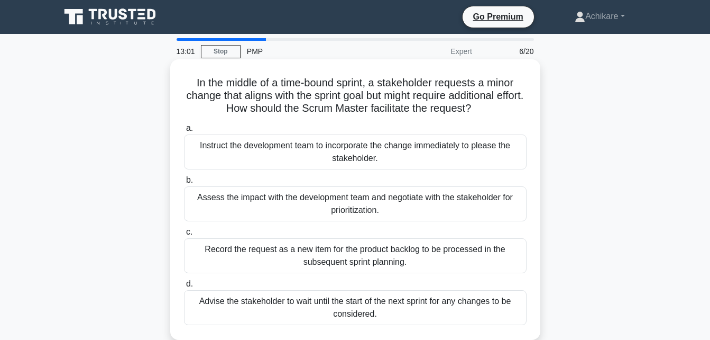
click at [345, 260] on div "Record the request as a new item for the product backlog to be processed in the…" at bounding box center [355, 255] width 343 height 35
click at [184, 235] on input "c. Record the request as a new item for the product backlog to be processed in …" at bounding box center [184, 231] width 0 height 7
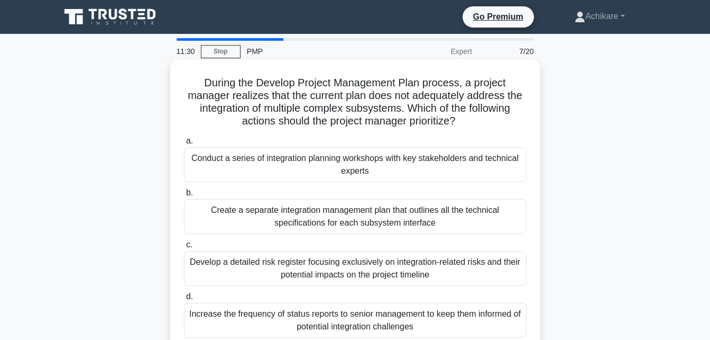
click at [371, 266] on div "Develop a detailed risk register focusing exclusively on integration-related ri…" at bounding box center [355, 268] width 343 height 35
click at [184, 248] on input "c. Develop a detailed risk register focusing exclusively on integration-related…" at bounding box center [184, 244] width 0 height 7
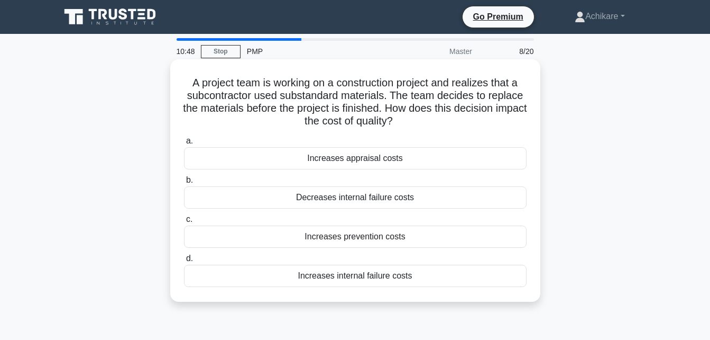
click at [357, 237] on div "Increases prevention costs" at bounding box center [355, 236] width 343 height 22
click at [184, 223] on input "c. Increases prevention costs" at bounding box center [184, 219] width 0 height 7
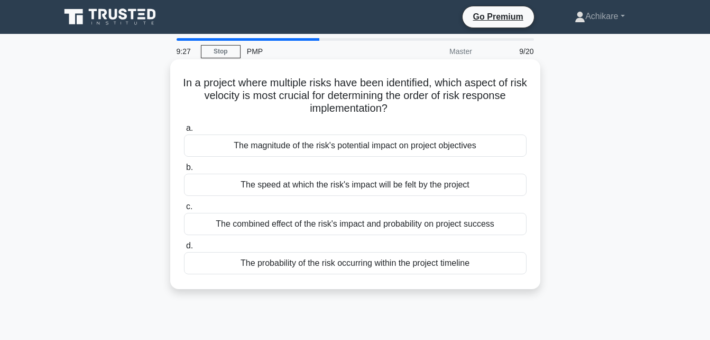
click at [412, 227] on div "The combined effect of the risk's impact and probability on project success" at bounding box center [355, 224] width 343 height 22
click at [184, 210] on input "c. The combined effect of the risk's impact and probability on project success" at bounding box center [184, 206] width 0 height 7
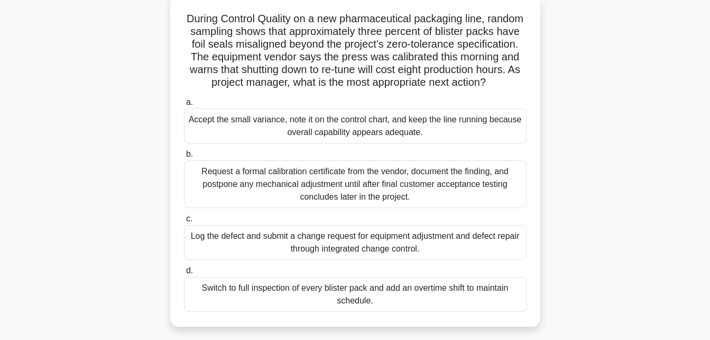
scroll to position [67, 0]
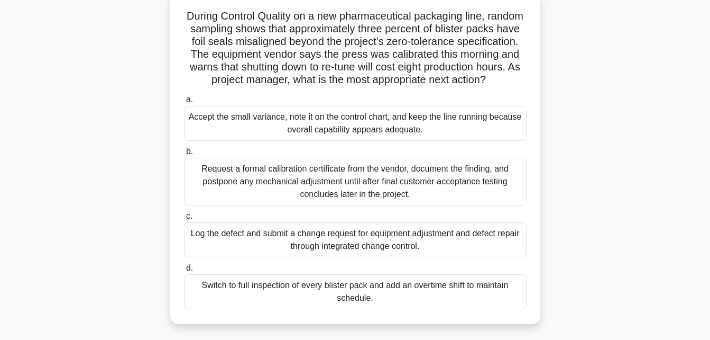
click at [355, 248] on div "Log the defect and submit a change request for equipment adjustment and defect …" at bounding box center [355, 239] width 343 height 35
click at [184, 220] on input "c. Log the defect and submit a change request for equipment adjustment and defe…" at bounding box center [184, 216] width 0 height 7
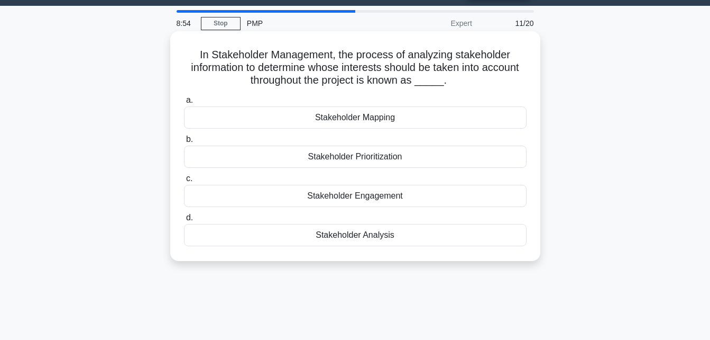
scroll to position [0, 0]
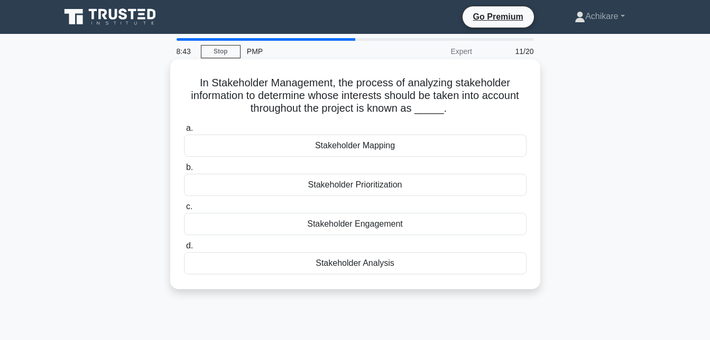
click at [367, 148] on div "Stakeholder Mapping" at bounding box center [355, 145] width 343 height 22
click at [184, 132] on input "a. Stakeholder Mapping" at bounding box center [184, 128] width 0 height 7
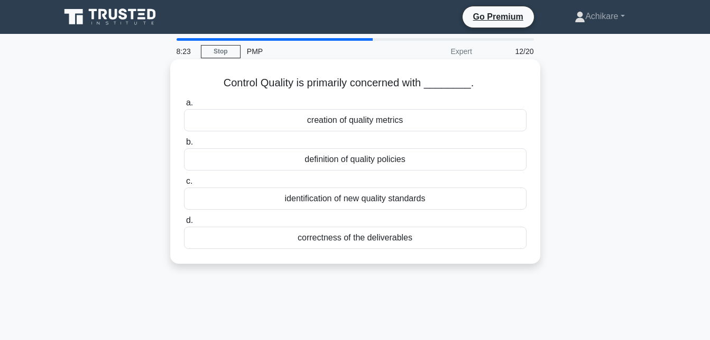
click at [361, 240] on div "correctness of the deliverables" at bounding box center [355, 237] width 343 height 22
click at [184, 224] on input "d. correctness of the deliverables" at bounding box center [184, 220] width 0 height 7
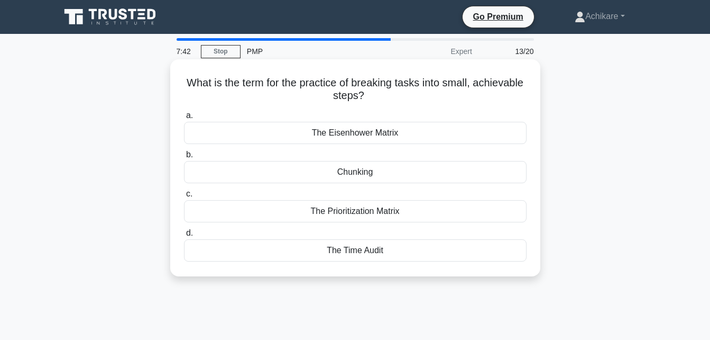
click at [380, 170] on div "Chunking" at bounding box center [355, 172] width 343 height 22
click at [184, 158] on input "b. Chunking" at bounding box center [184, 154] width 0 height 7
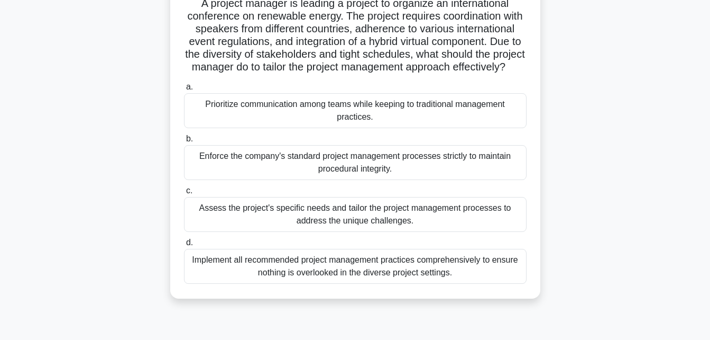
scroll to position [89, 0]
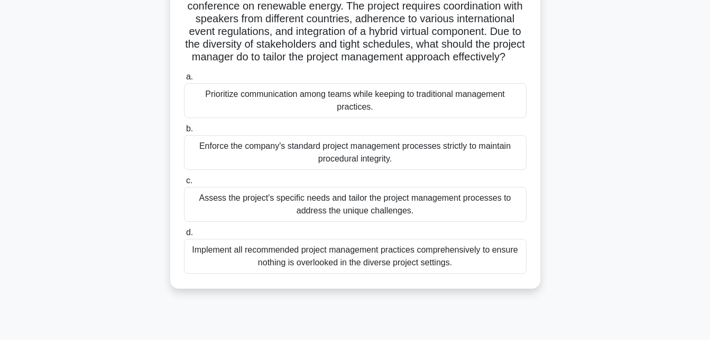
click at [416, 212] on div "Assess the project's specific needs and tailor the project management processes…" at bounding box center [355, 204] width 343 height 35
click at [184, 184] on input "c. Assess the project's specific needs and tailor the project management proces…" at bounding box center [184, 180] width 0 height 7
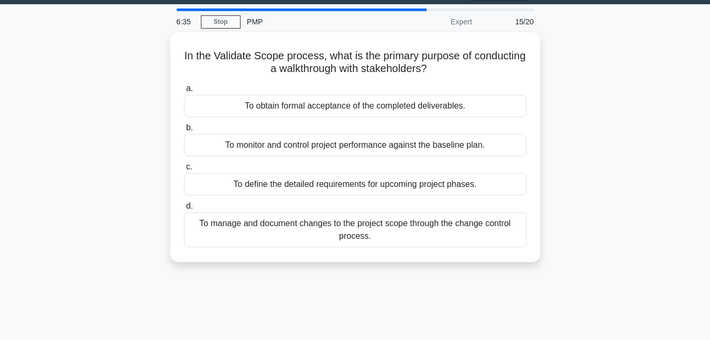
scroll to position [30, 0]
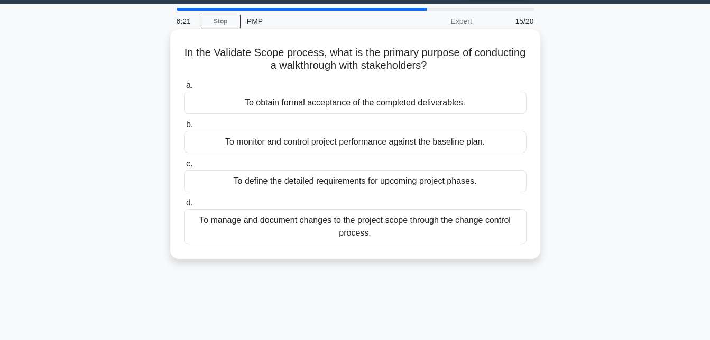
click at [368, 99] on div "To obtain formal acceptance of the completed deliverables." at bounding box center [355, 103] width 343 height 22
click at [184, 89] on input "a. To obtain formal acceptance of the completed deliverables." at bounding box center [184, 85] width 0 height 7
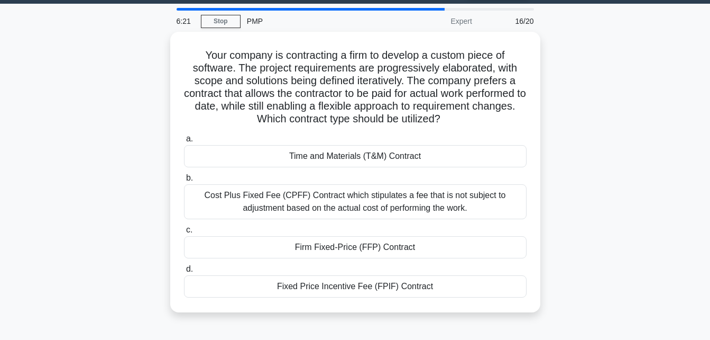
scroll to position [0, 0]
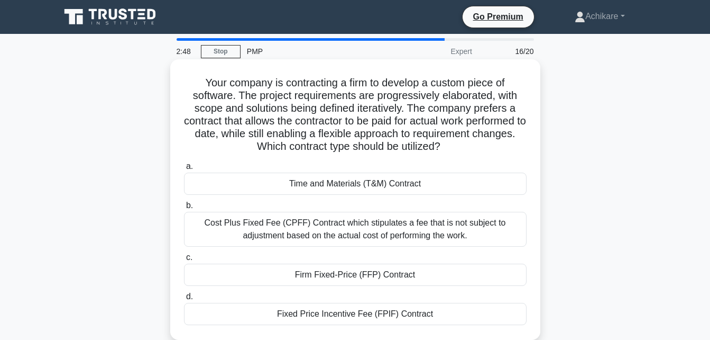
click at [404, 186] on div "Time and Materials (T&M) Contract" at bounding box center [355, 183] width 343 height 22
click at [184, 170] on input "a. Time and Materials (T&M) Contract" at bounding box center [184, 166] width 0 height 7
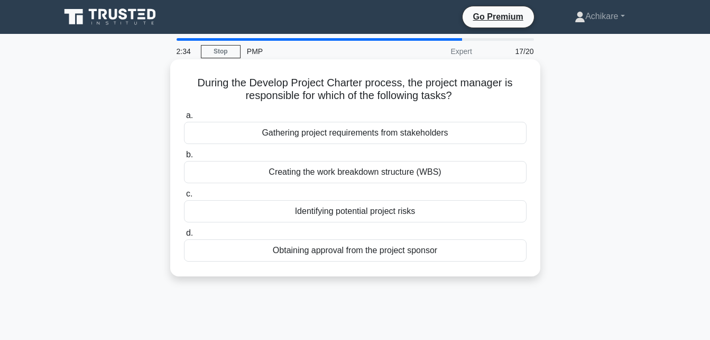
click at [369, 252] on div "Obtaining approval from the project sponsor" at bounding box center [355, 250] width 343 height 22
click at [184, 236] on input "d. Obtaining approval from the project sponsor" at bounding box center [184, 233] width 0 height 7
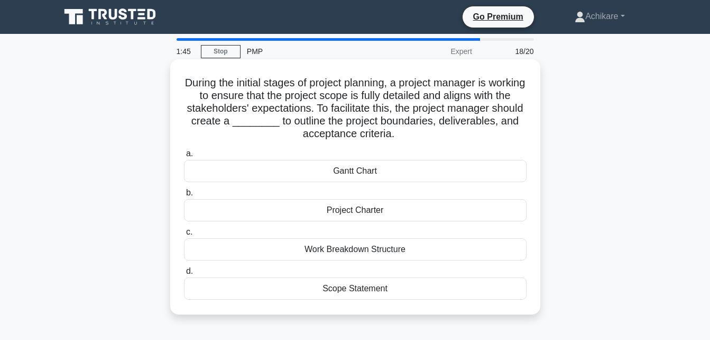
click at [377, 212] on div "Project Charter" at bounding box center [355, 210] width 343 height 22
click at [184, 196] on input "b. Project Charter" at bounding box center [184, 192] width 0 height 7
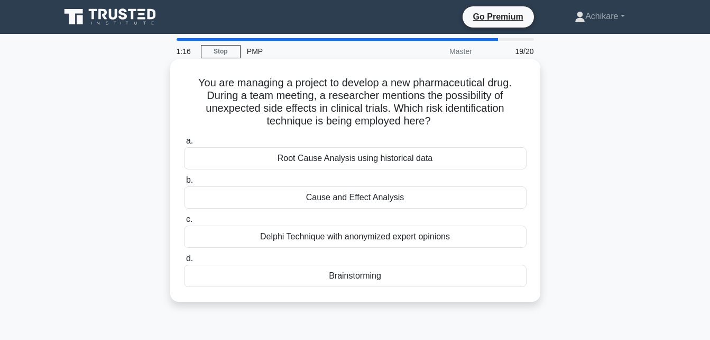
click at [393, 199] on div "Cause and Effect Analysis" at bounding box center [355, 197] width 343 height 22
click at [184, 184] on input "b. Cause and Effect Analysis" at bounding box center [184, 180] width 0 height 7
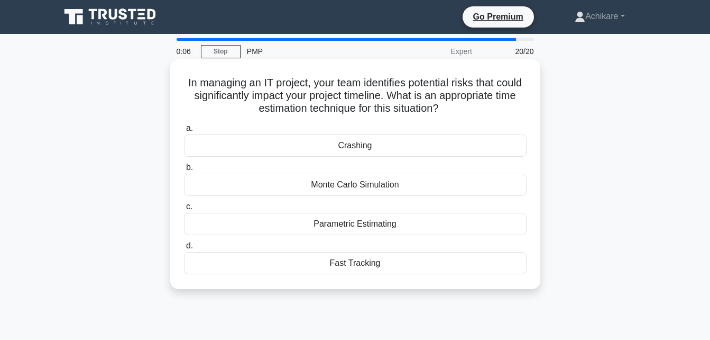
click at [381, 144] on div "Crashing" at bounding box center [355, 145] width 343 height 22
click at [184, 132] on input "a. Crashing" at bounding box center [184, 128] width 0 height 7
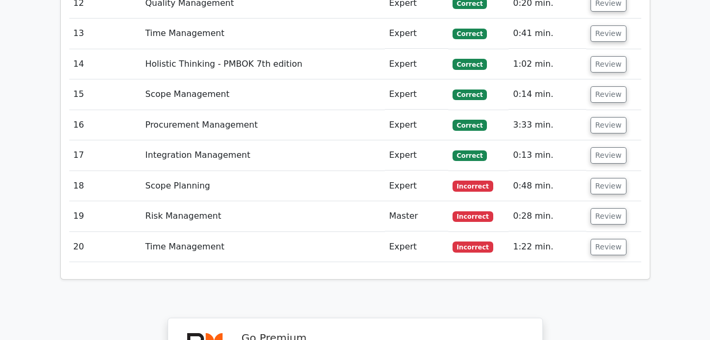
scroll to position [2028, 0]
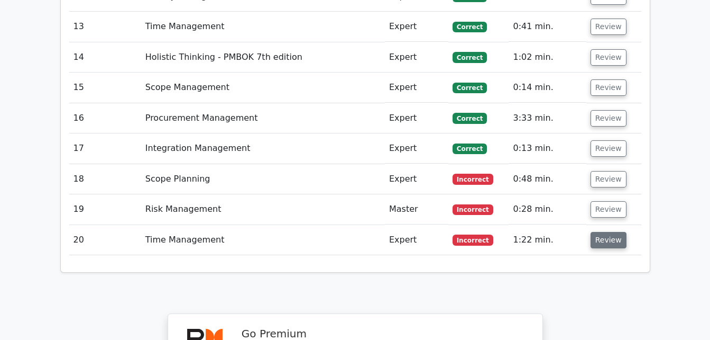
click at [611, 232] on button "Review" at bounding box center [609, 240] width 36 height 16
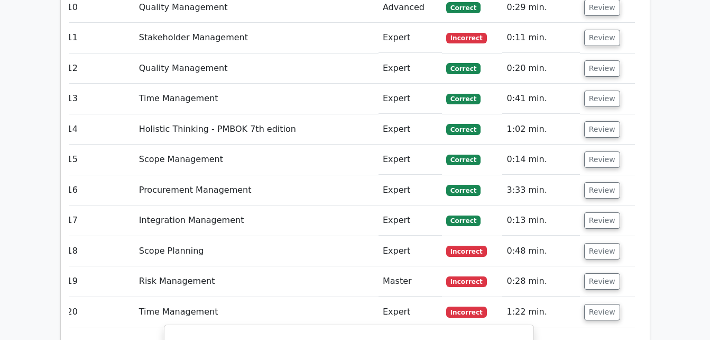
scroll to position [1951, 0]
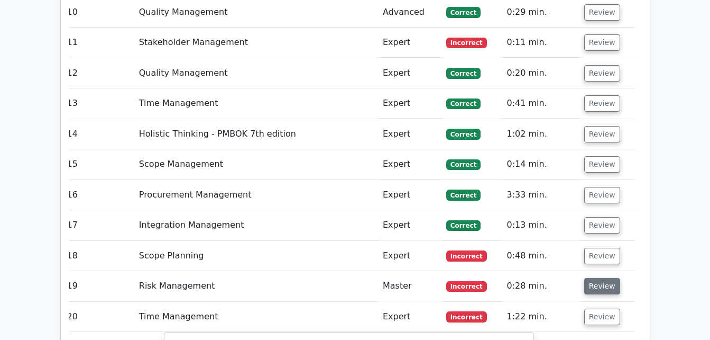
click at [606, 278] on button "Review" at bounding box center [602, 286] width 36 height 16
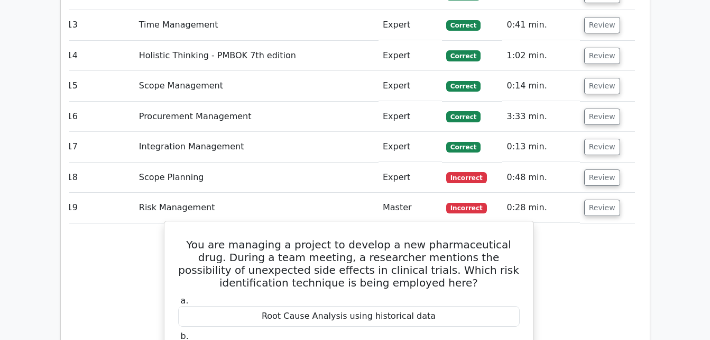
scroll to position [2029, 0]
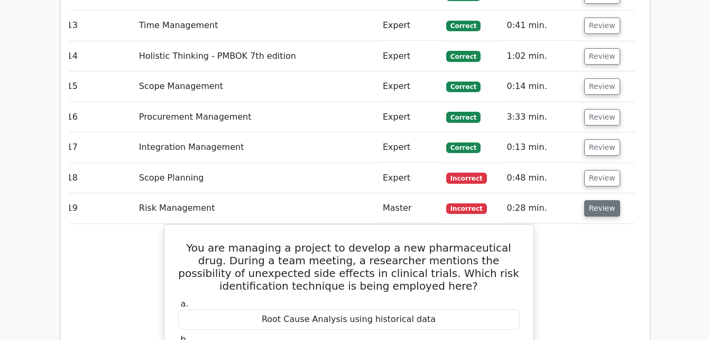
click at [606, 200] on button "Review" at bounding box center [602, 208] width 36 height 16
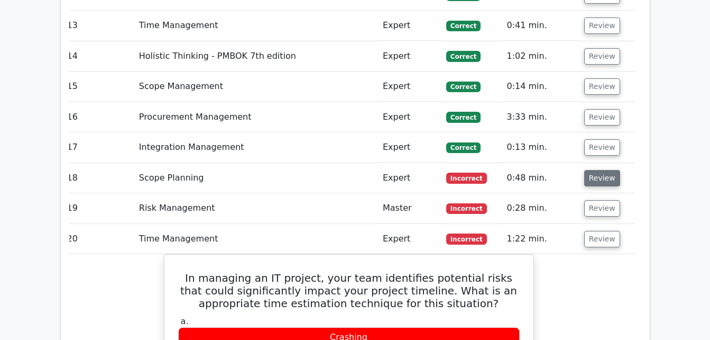
click at [606, 170] on button "Review" at bounding box center [602, 178] width 36 height 16
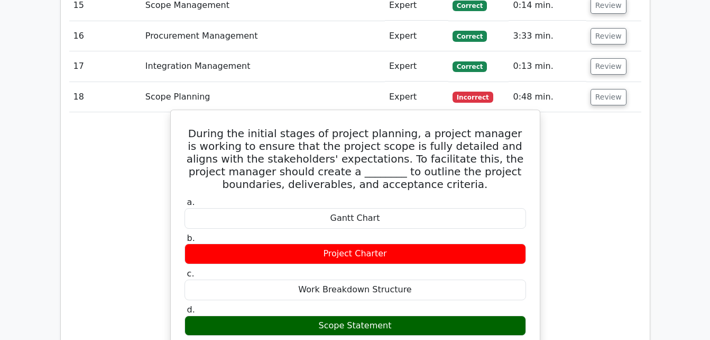
scroll to position [0, 6]
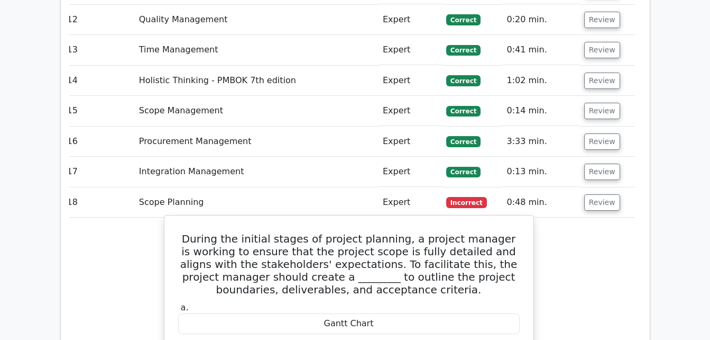
scroll to position [2004, 0]
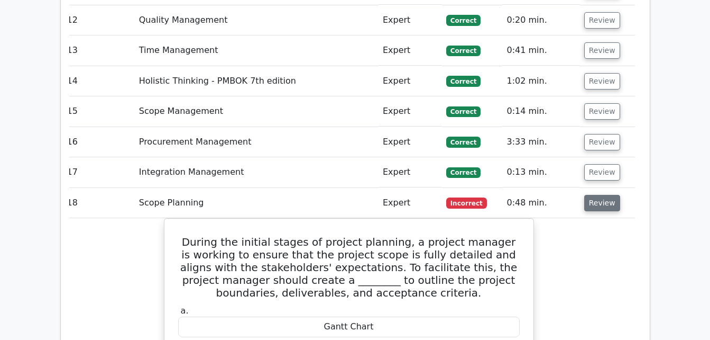
click at [593, 195] on button "Review" at bounding box center [602, 203] width 36 height 16
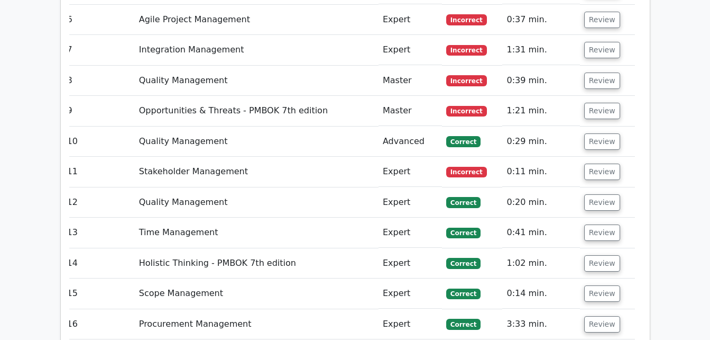
scroll to position [1822, 0]
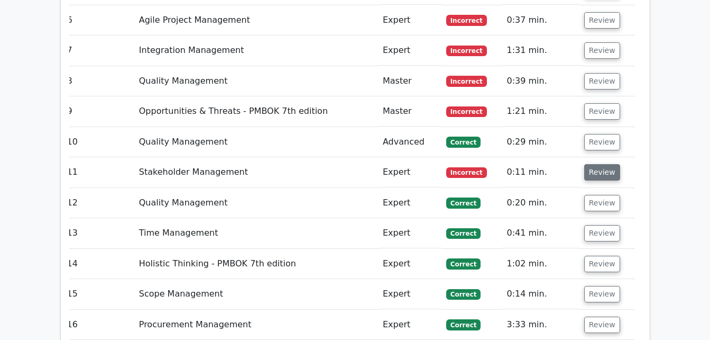
click at [598, 164] on button "Review" at bounding box center [602, 172] width 36 height 16
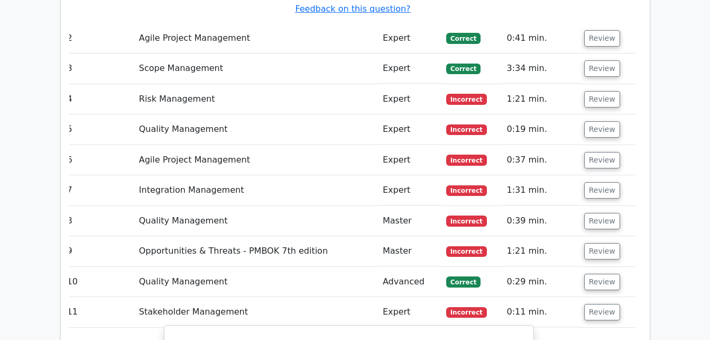
scroll to position [1681, 0]
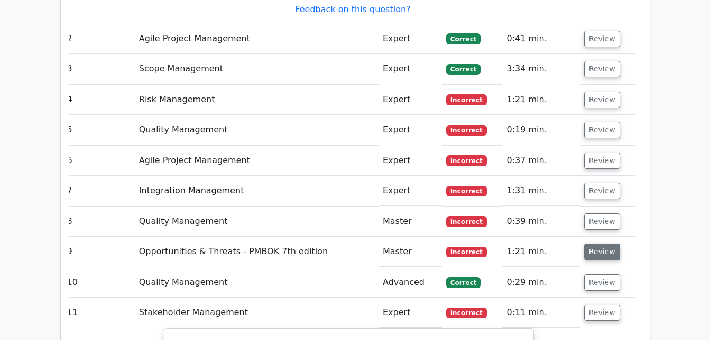
click at [609, 243] on button "Review" at bounding box center [602, 251] width 36 height 16
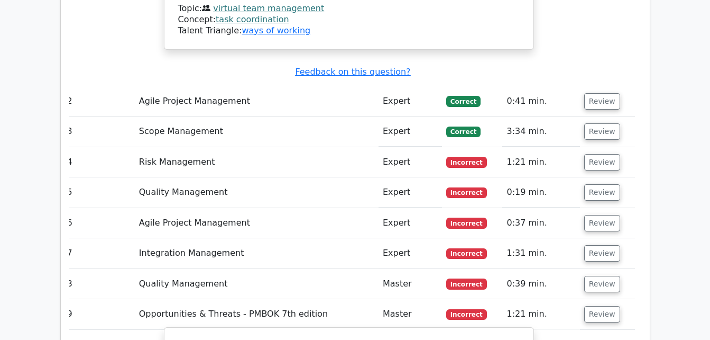
scroll to position [1621, 0]
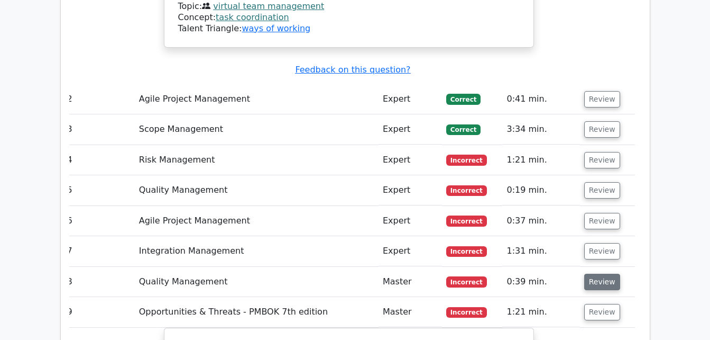
click at [603, 273] on button "Review" at bounding box center [602, 281] width 36 height 16
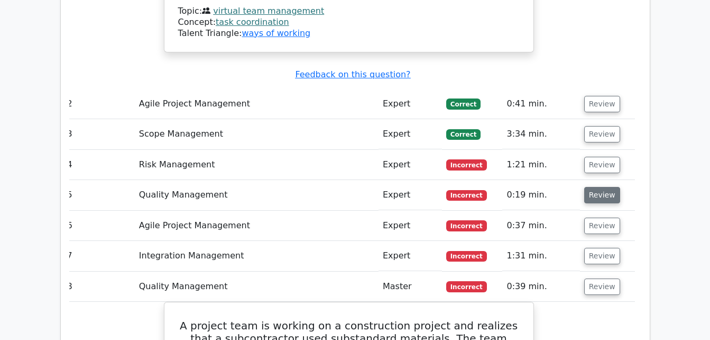
scroll to position [1616, 0]
click at [603, 248] on button "Review" at bounding box center [602, 256] width 36 height 16
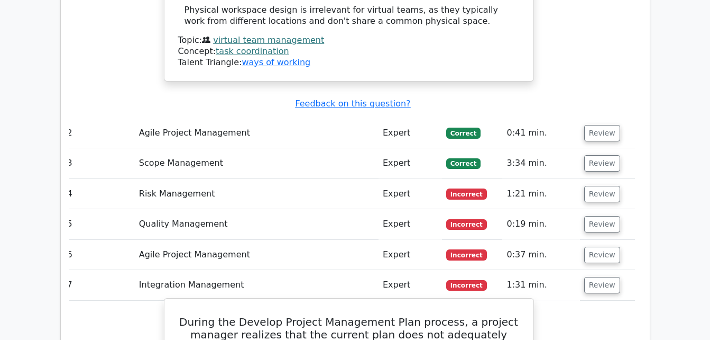
scroll to position [1585, 0]
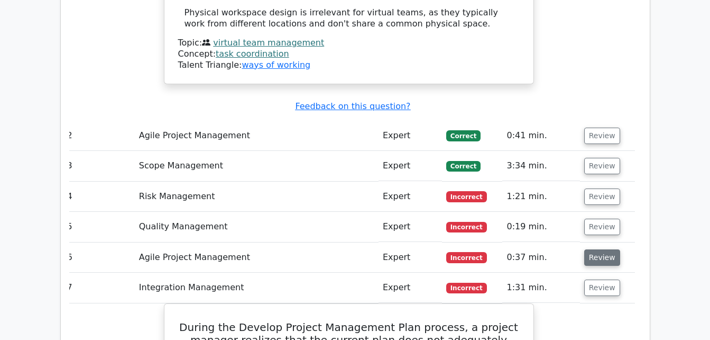
click at [597, 249] on button "Review" at bounding box center [602, 257] width 36 height 16
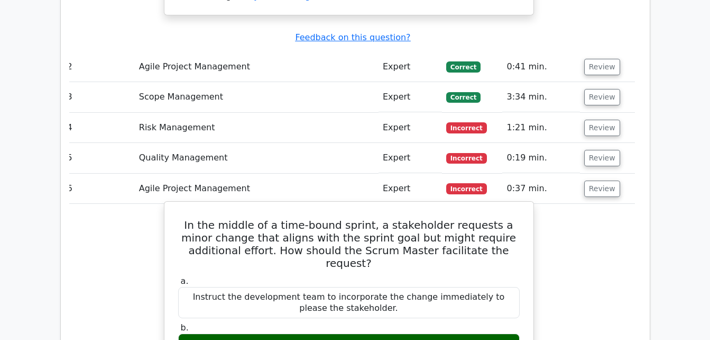
scroll to position [1652, 0]
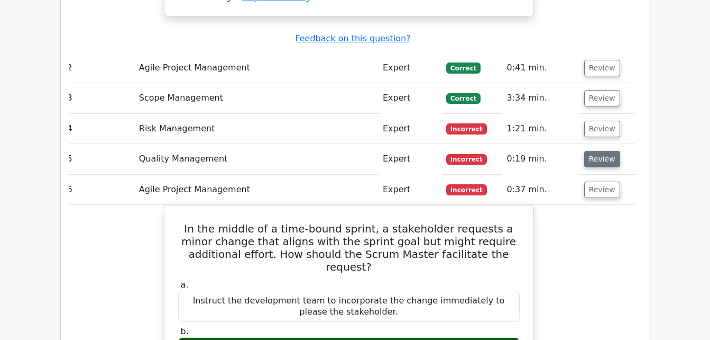
click at [600, 151] on button "Review" at bounding box center [602, 159] width 36 height 16
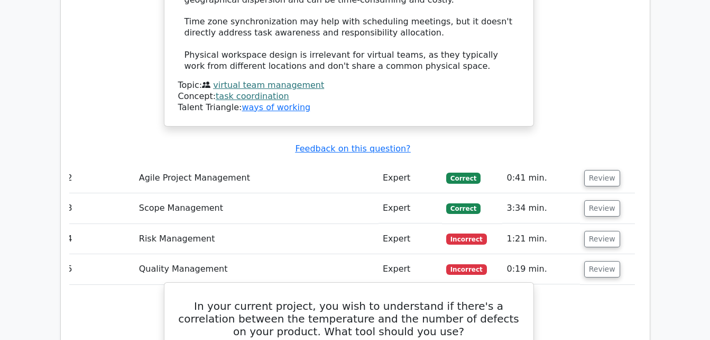
scroll to position [1542, 0]
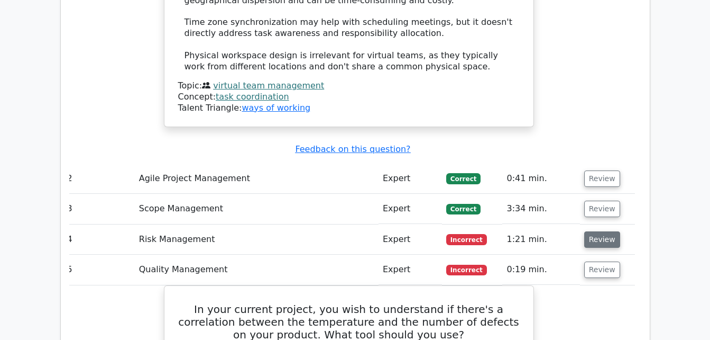
click at [596, 231] on button "Review" at bounding box center [602, 239] width 36 height 16
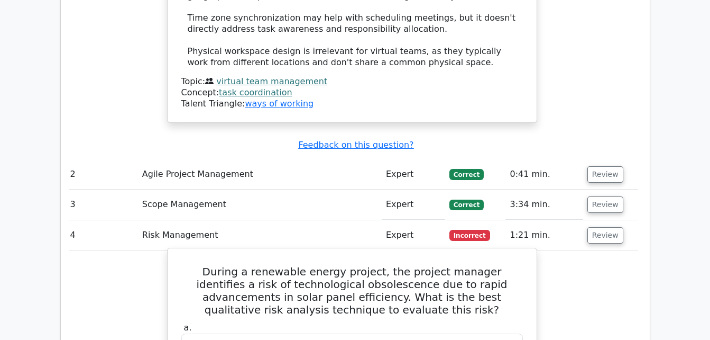
scroll to position [1545, 0]
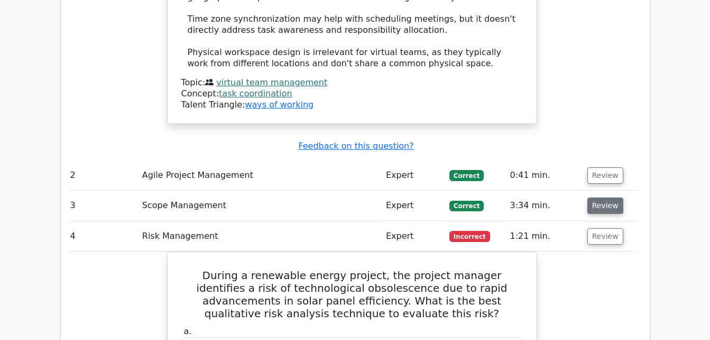
click at [598, 197] on button "Review" at bounding box center [606, 205] width 36 height 16
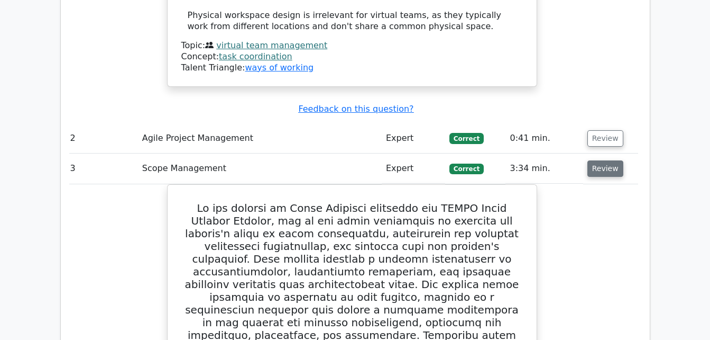
scroll to position [1572, 0]
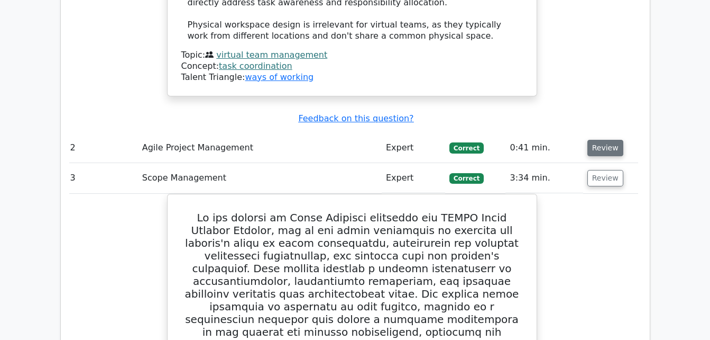
click at [606, 140] on button "Review" at bounding box center [606, 148] width 36 height 16
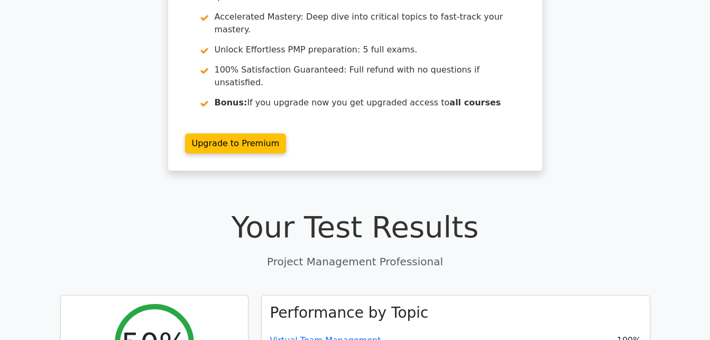
scroll to position [0, 0]
